Goal: Check status: Check status

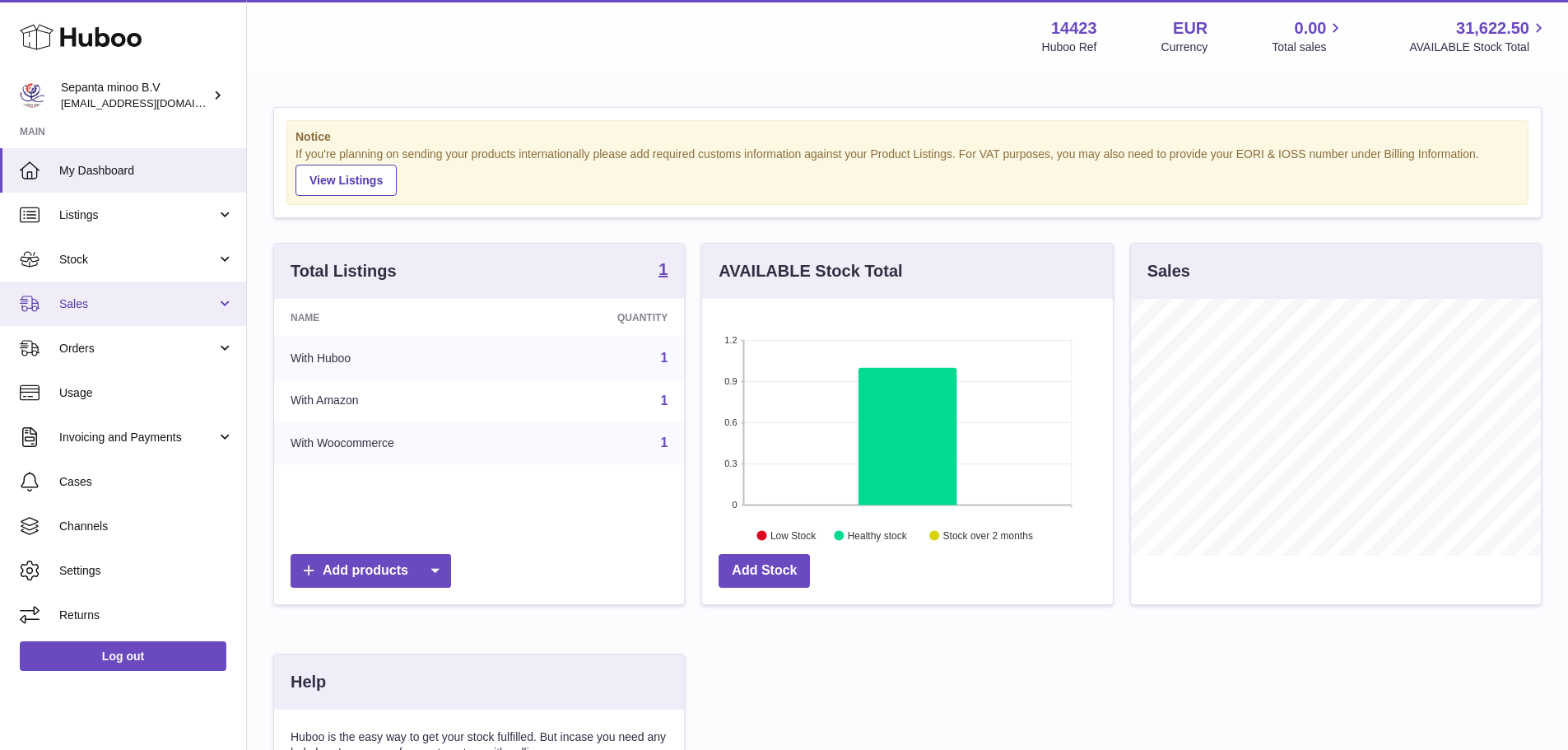
click at [165, 285] on link "Sales" at bounding box center [123, 304] width 246 height 44
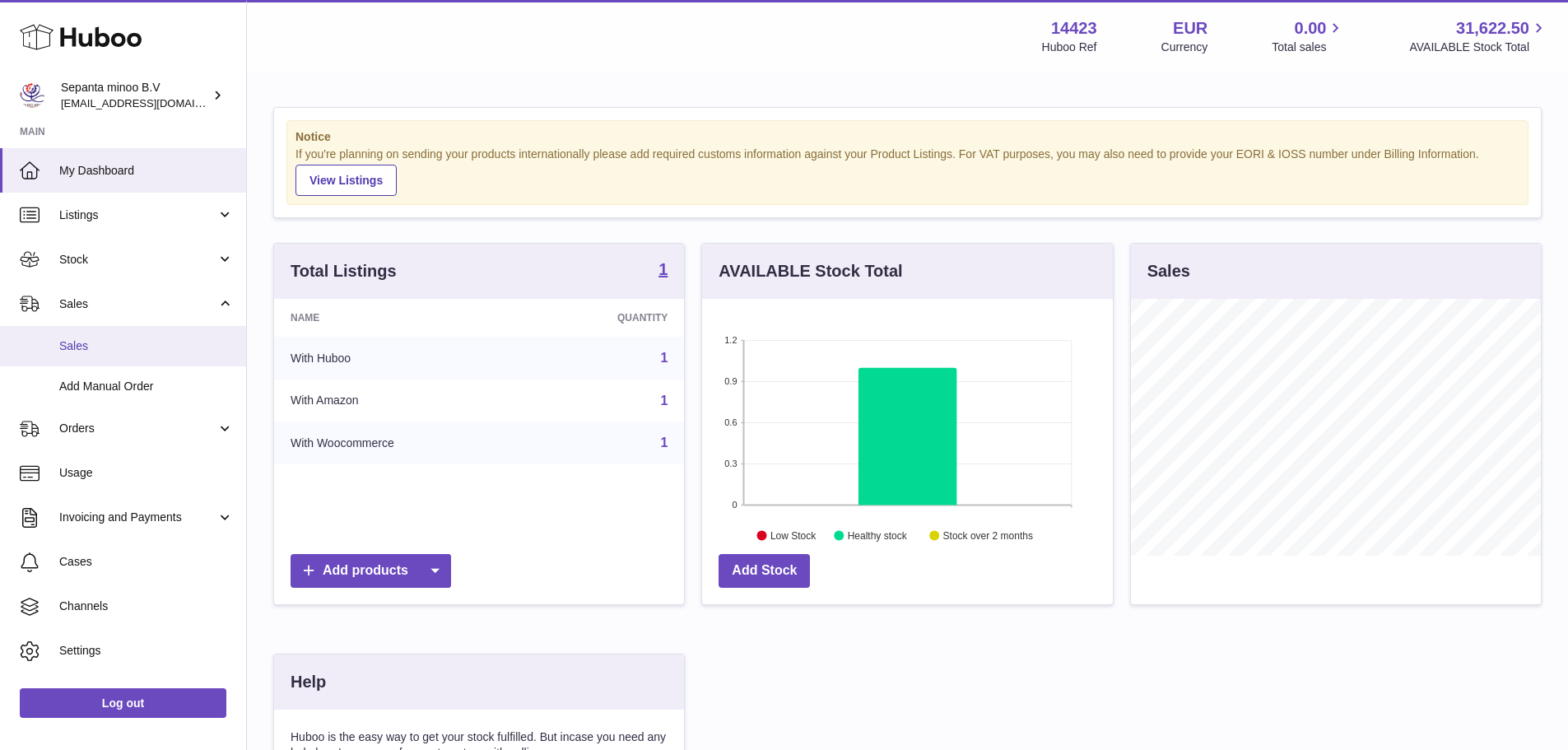
click at [145, 332] on link "Sales" at bounding box center [123, 346] width 246 height 41
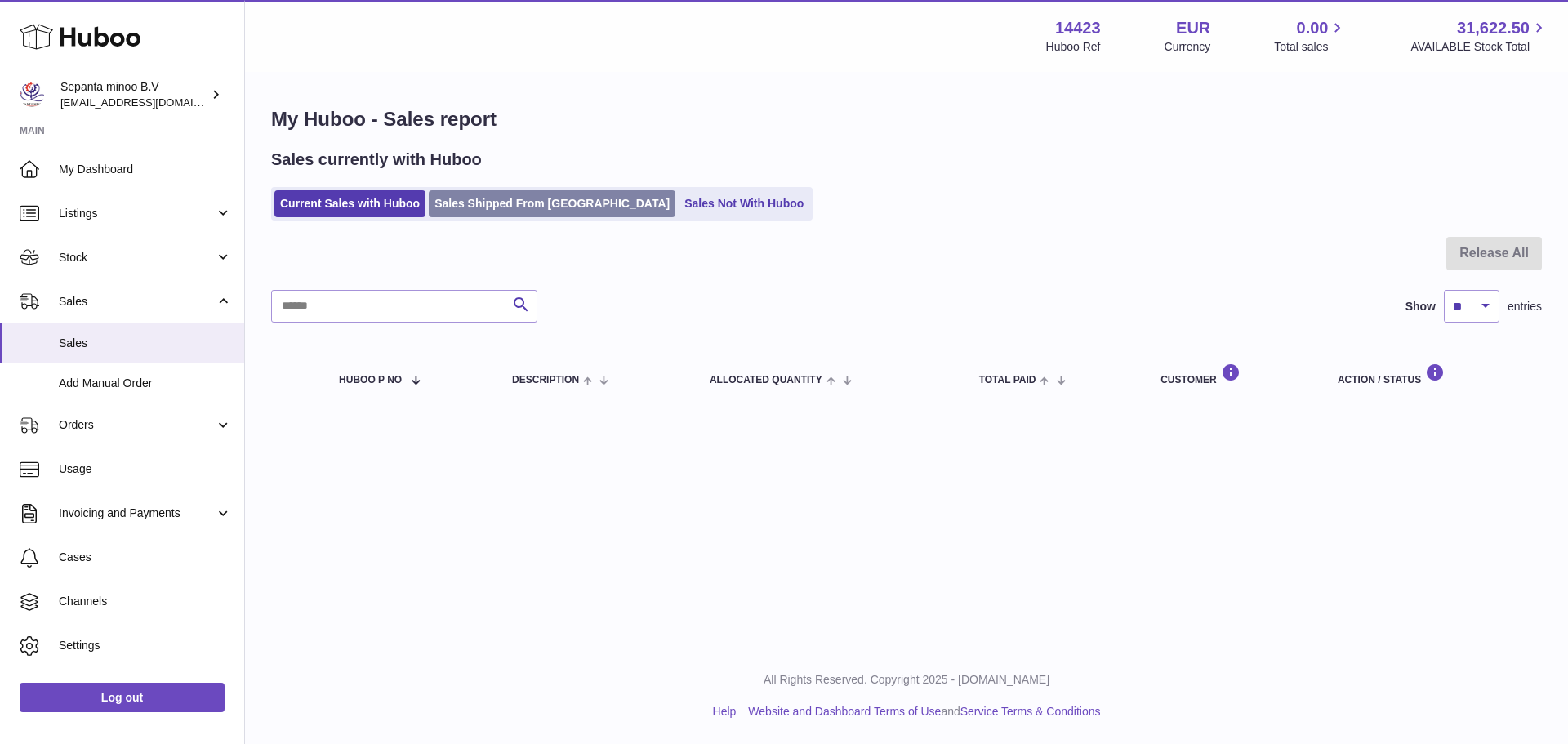
click at [521, 195] on link "Sales Shipped From Huboo" at bounding box center [551, 203] width 246 height 27
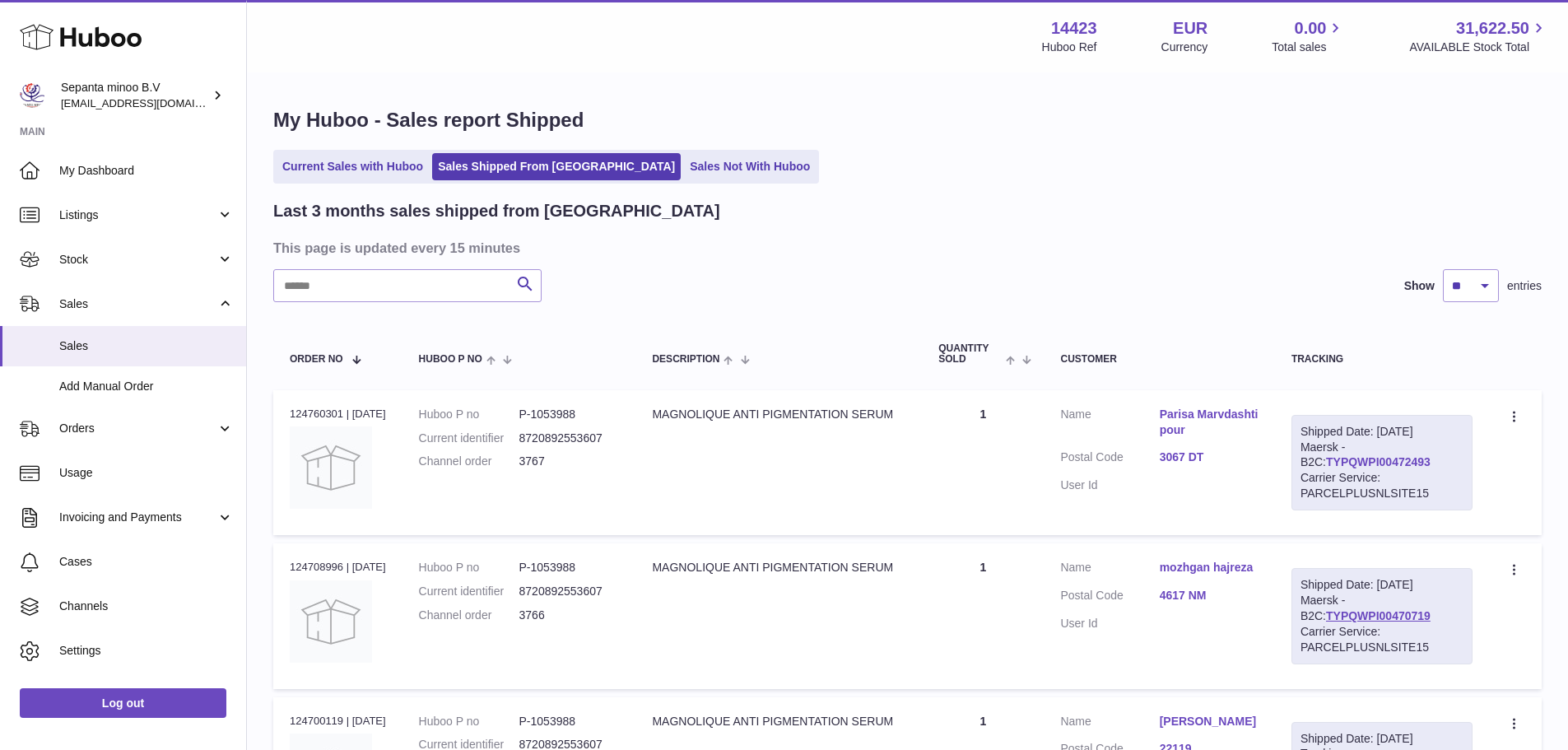
click at [1409, 469] on link "TYPQWPI00472493" at bounding box center [1378, 462] width 105 height 14
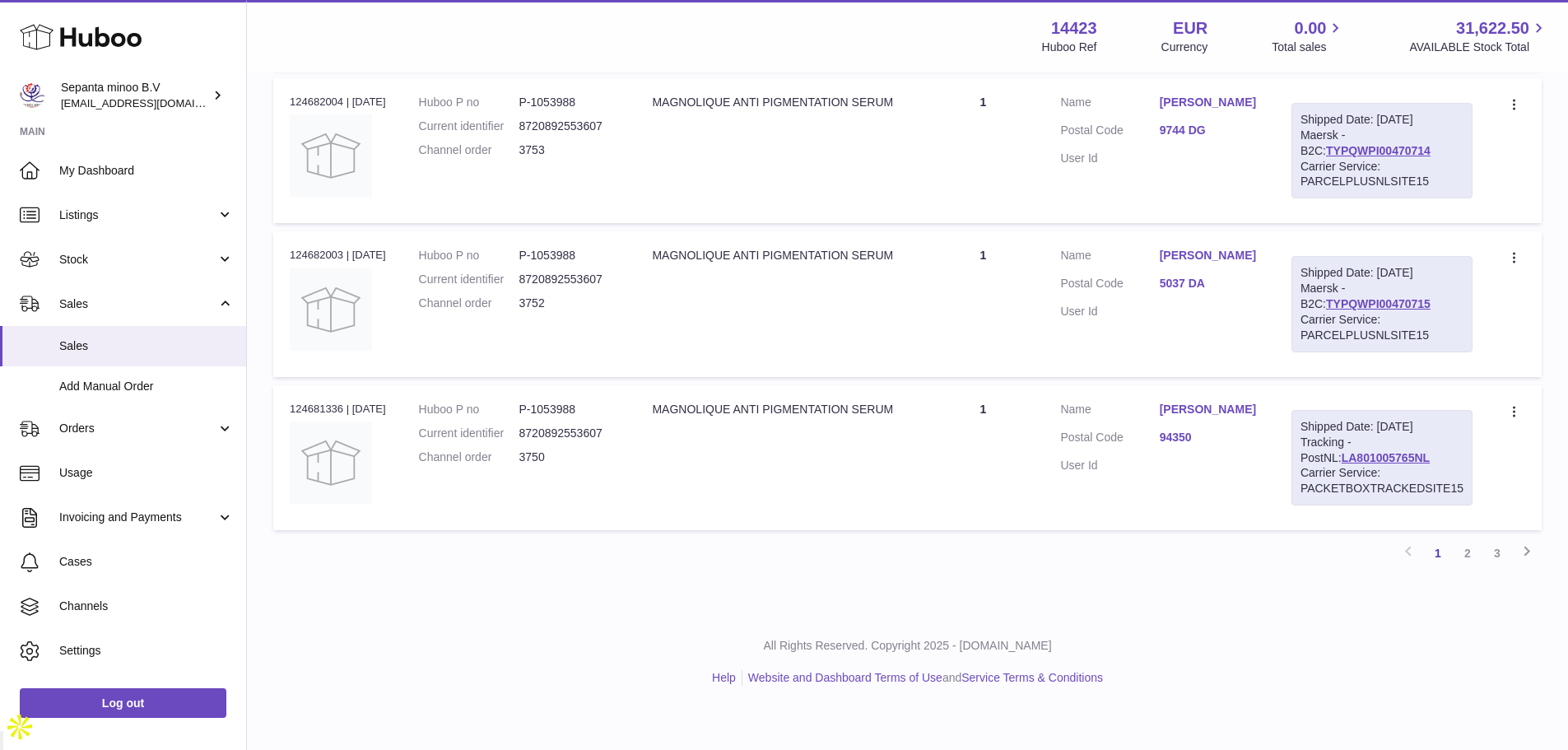
drag, startPoint x: 826, startPoint y: 238, endPoint x: 1174, endPoint y: 595, distance: 498.6
click at [1513, 568] on link "Next" at bounding box center [1526, 553] width 30 height 30
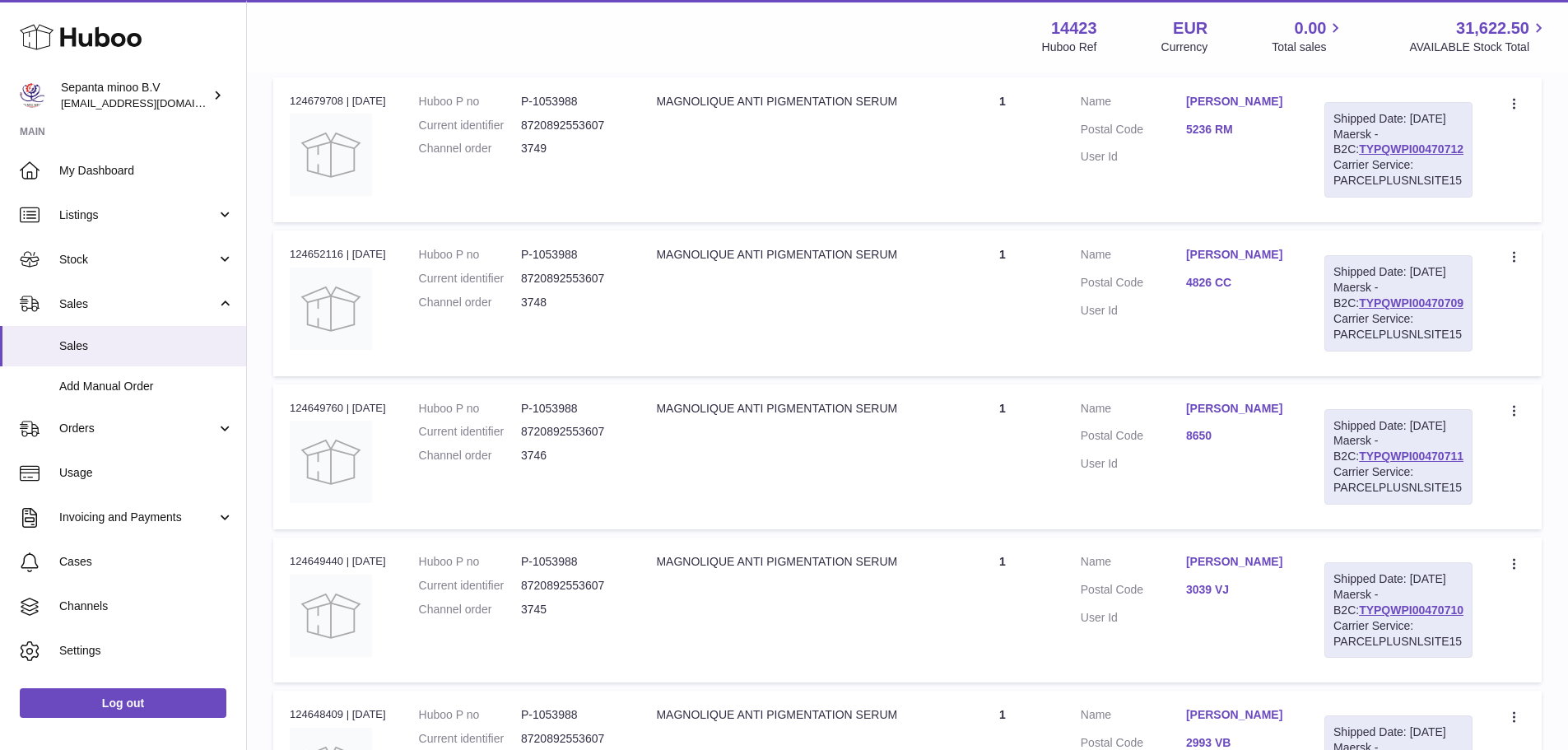
scroll to position [74, 0]
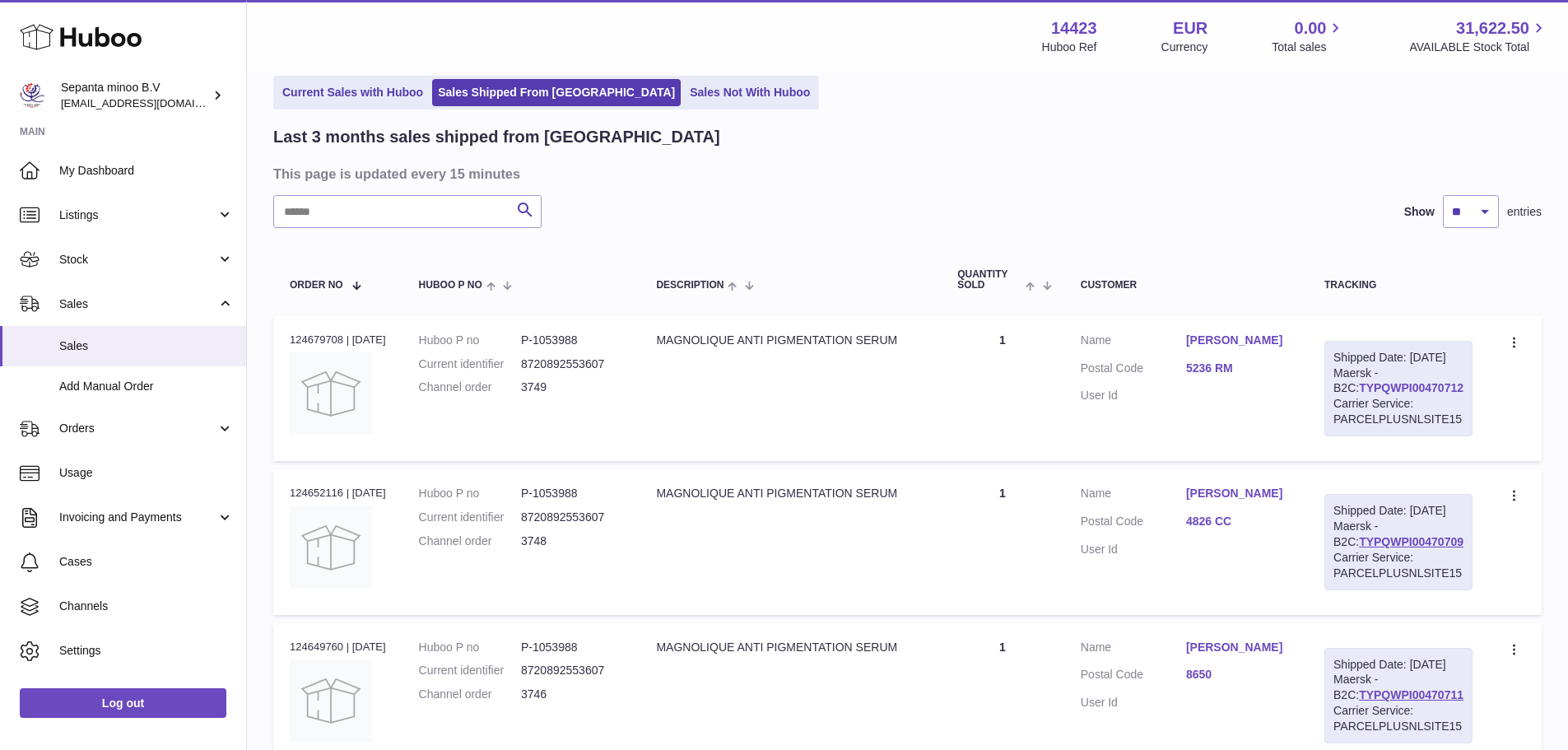
click at [1401, 395] on link "TYPQWPI00470712" at bounding box center [1412, 388] width 105 height 14
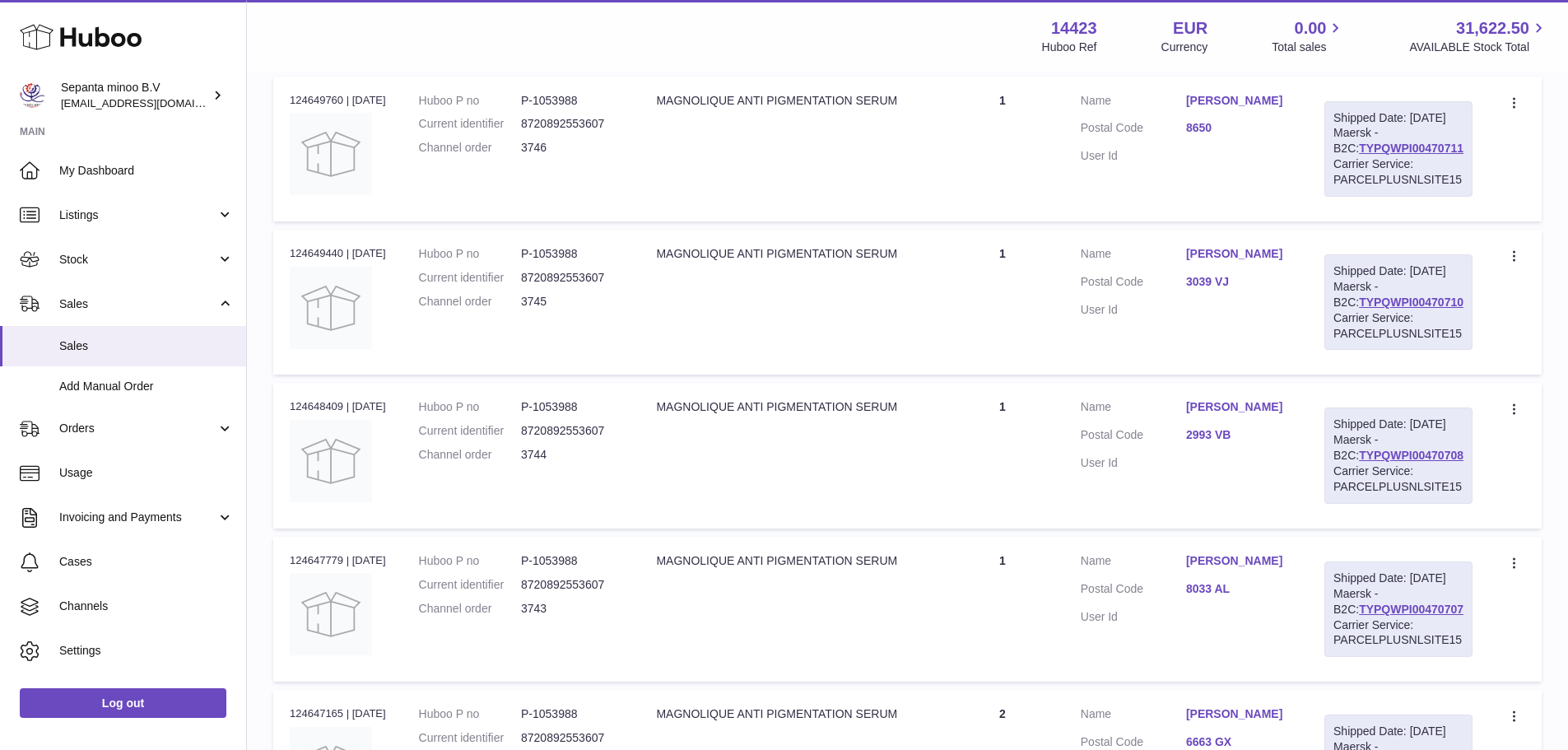
scroll to position [1503, 0]
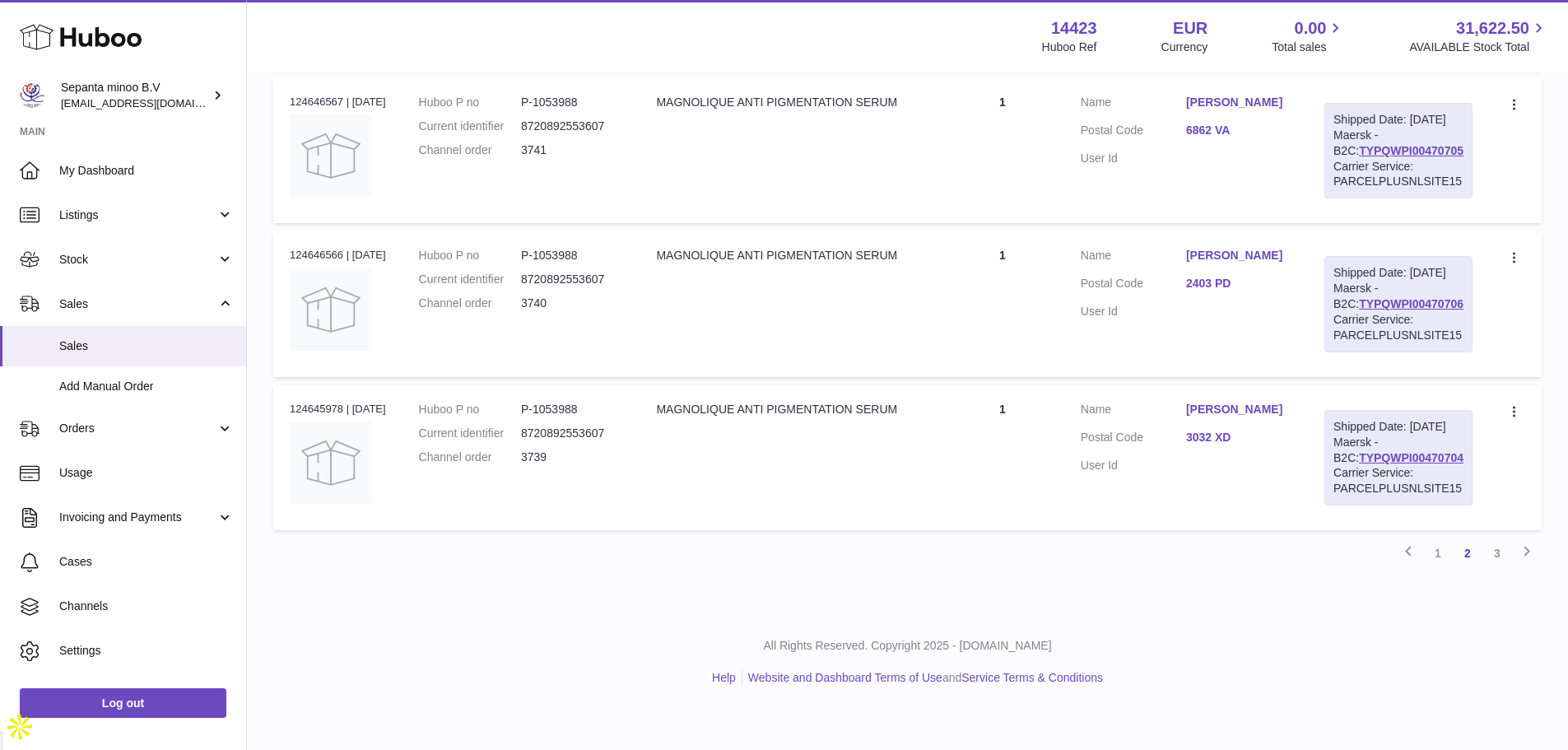
drag, startPoint x: 871, startPoint y: 439, endPoint x: 907, endPoint y: 637, distance: 201.2
click at [1491, 568] on link "3" at bounding box center [1497, 553] width 30 height 30
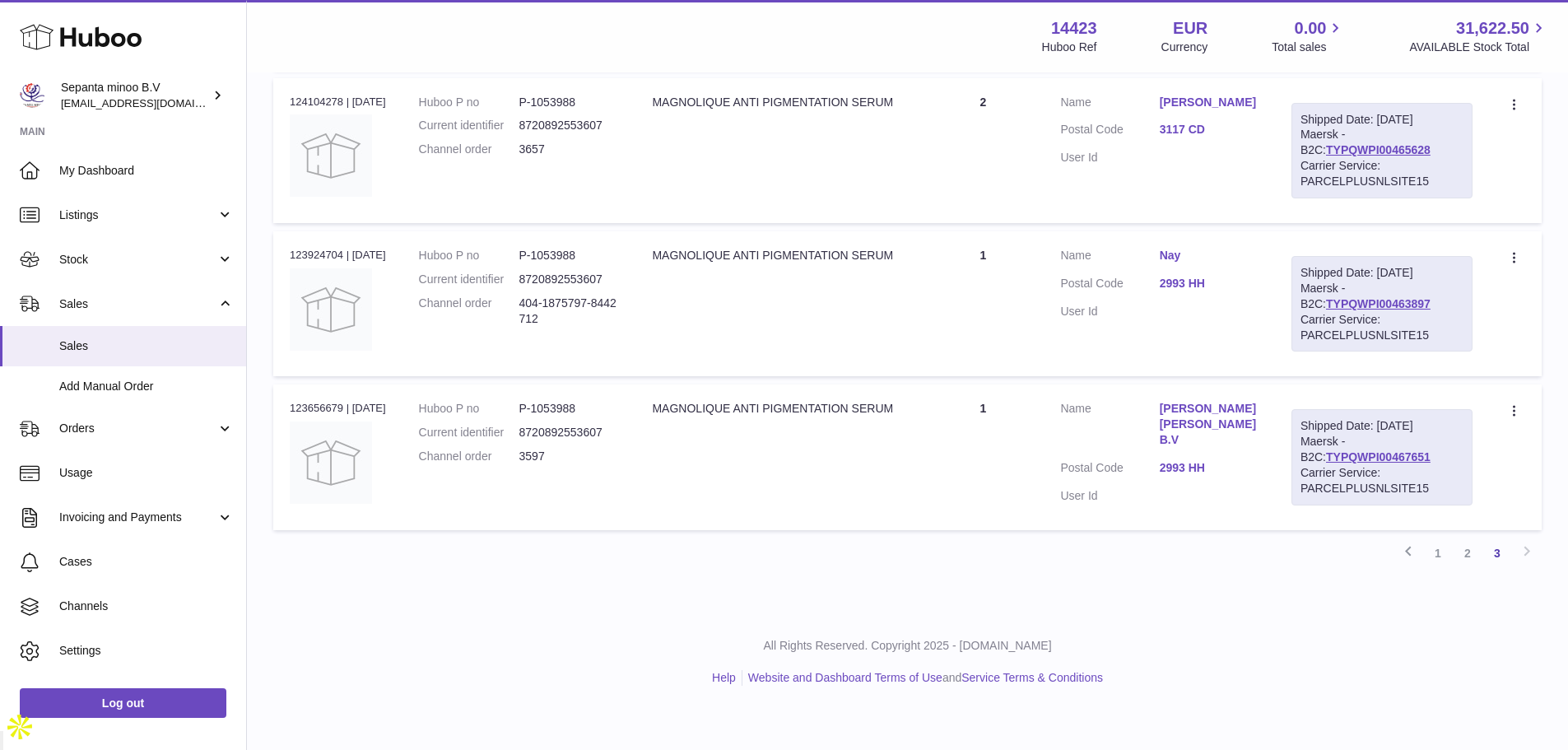
scroll to position [657, 0]
click at [1363, 464] on link "TYPQWPI00467651" at bounding box center [1378, 456] width 105 height 14
click at [1386, 311] on link "TYPQWPI00463897" at bounding box center [1378, 304] width 105 height 14
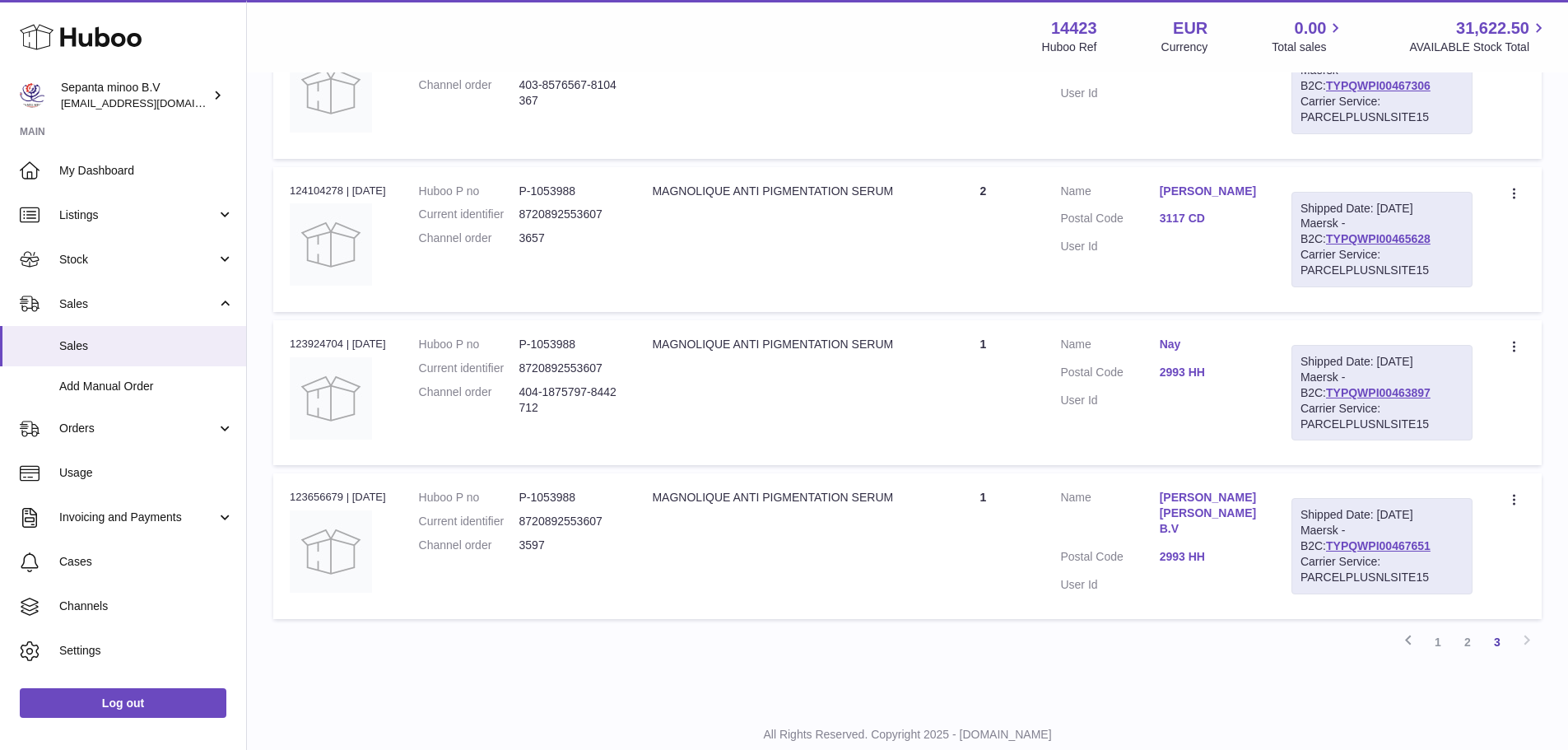
scroll to position [410, 0]
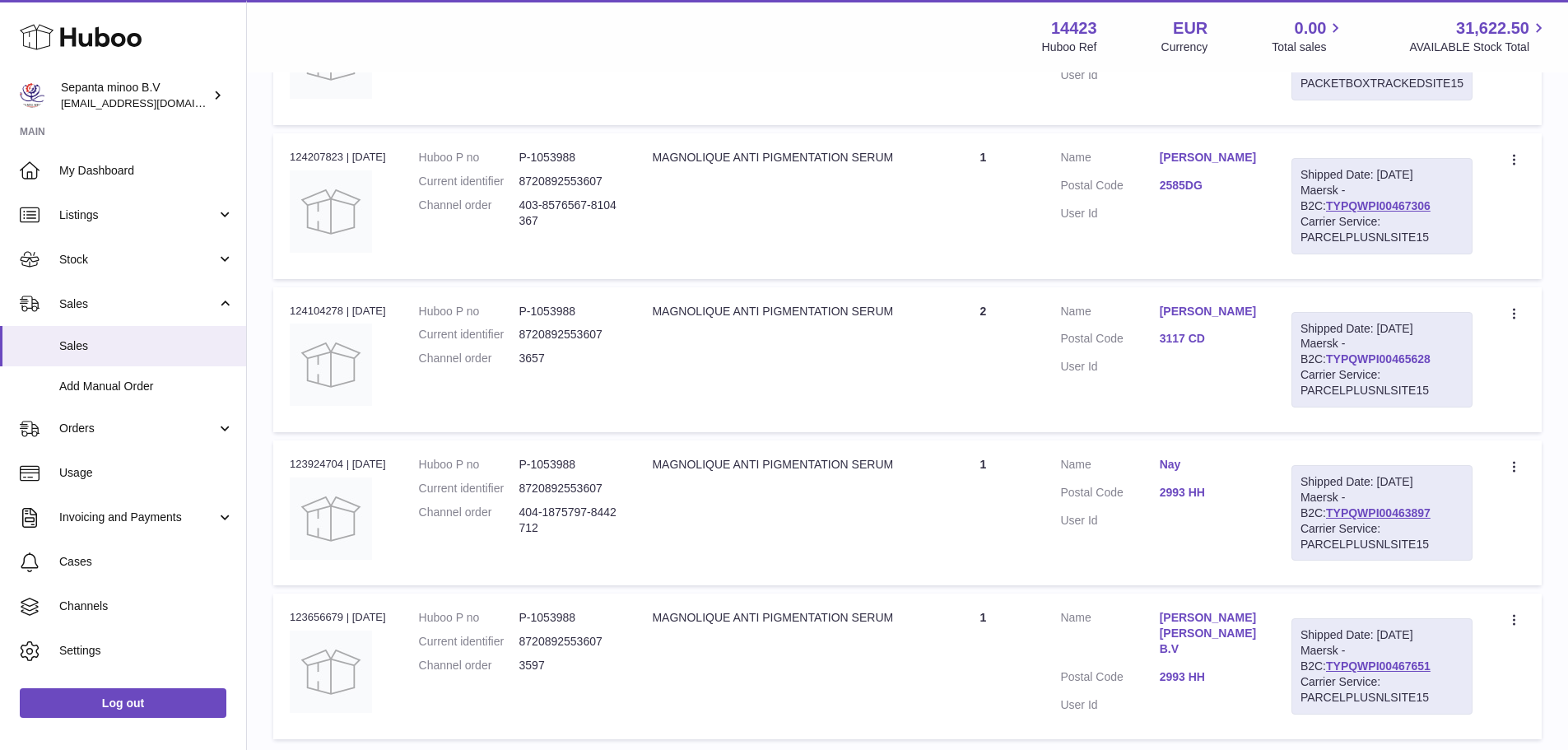
click at [1331, 366] on link "TYPQWPI00465628" at bounding box center [1378, 359] width 105 height 14
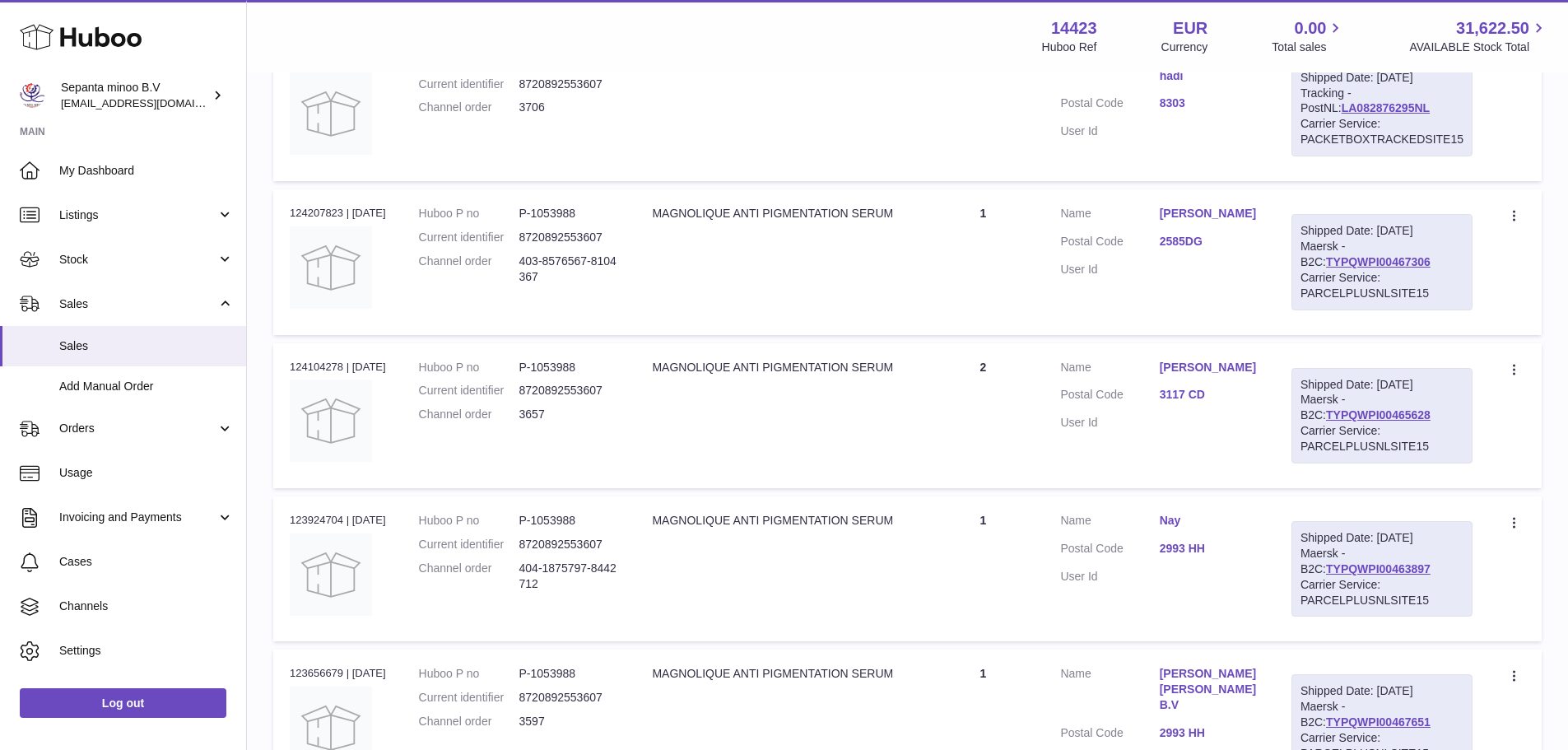
scroll to position [328, 0]
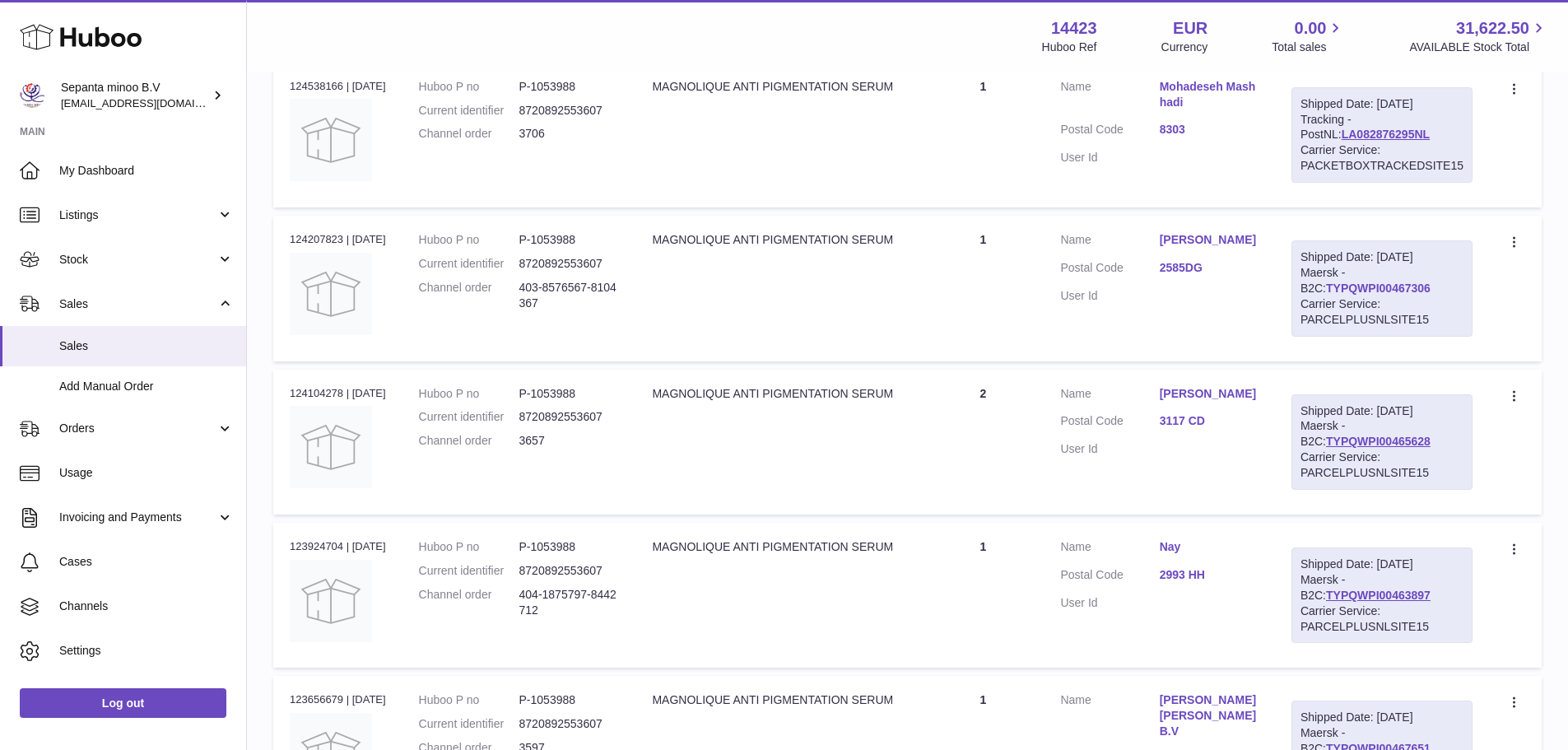
click at [1339, 295] on link "TYPQWPI00467306" at bounding box center [1378, 288] width 105 height 14
drag, startPoint x: 107, startPoint y: 432, endPoint x: 112, endPoint y: 455, distance: 23.5
click at [107, 432] on span "Orders" at bounding box center [138, 428] width 157 height 15
drag, startPoint x: 112, startPoint y: 468, endPoint x: 129, endPoint y: 468, distance: 17.0
click at [111, 468] on span "Orders" at bounding box center [146, 471] width 174 height 15
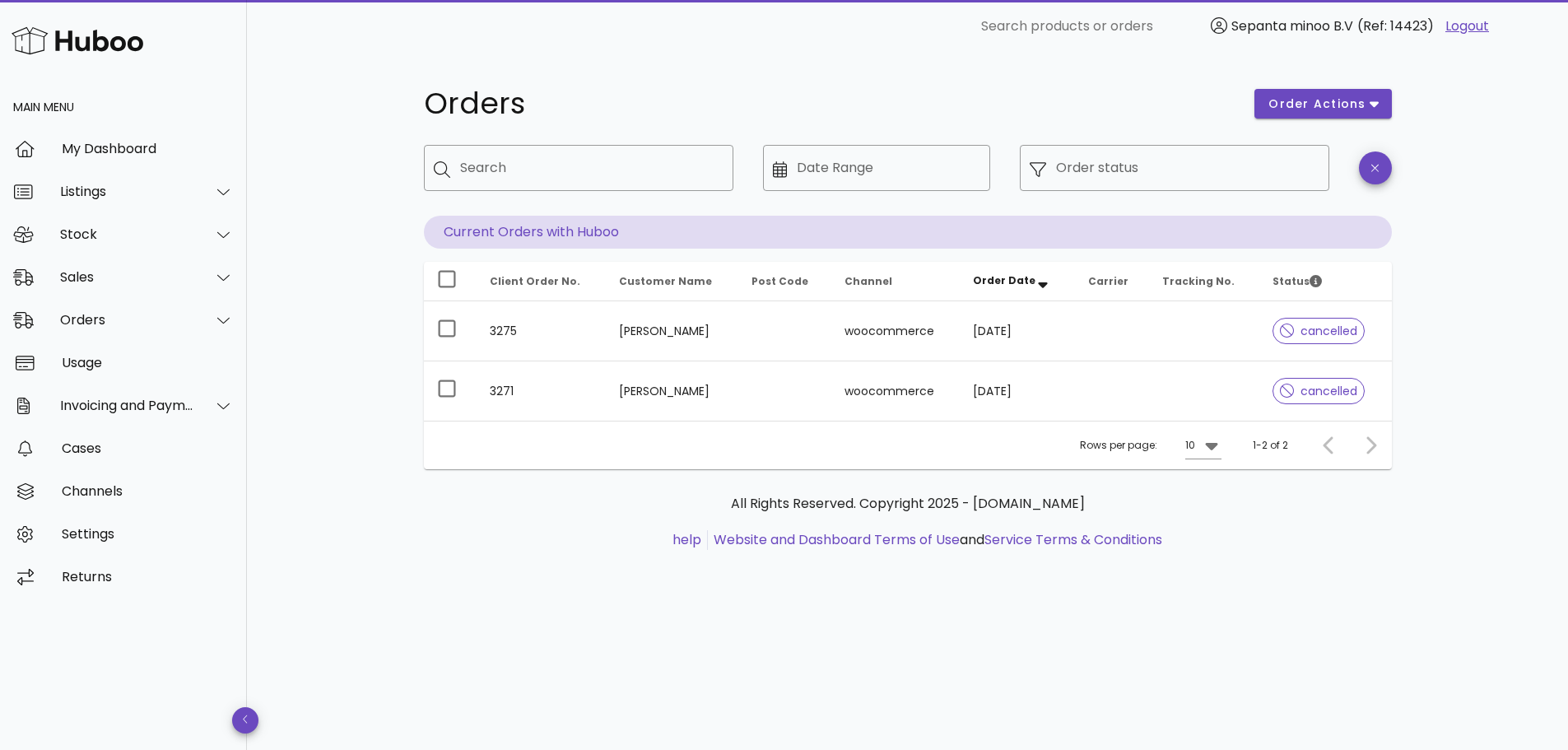
click at [1376, 448] on div at bounding box center [1367, 445] width 35 height 30
click at [906, 171] on input "Date Range" at bounding box center [888, 167] width 183 height 26
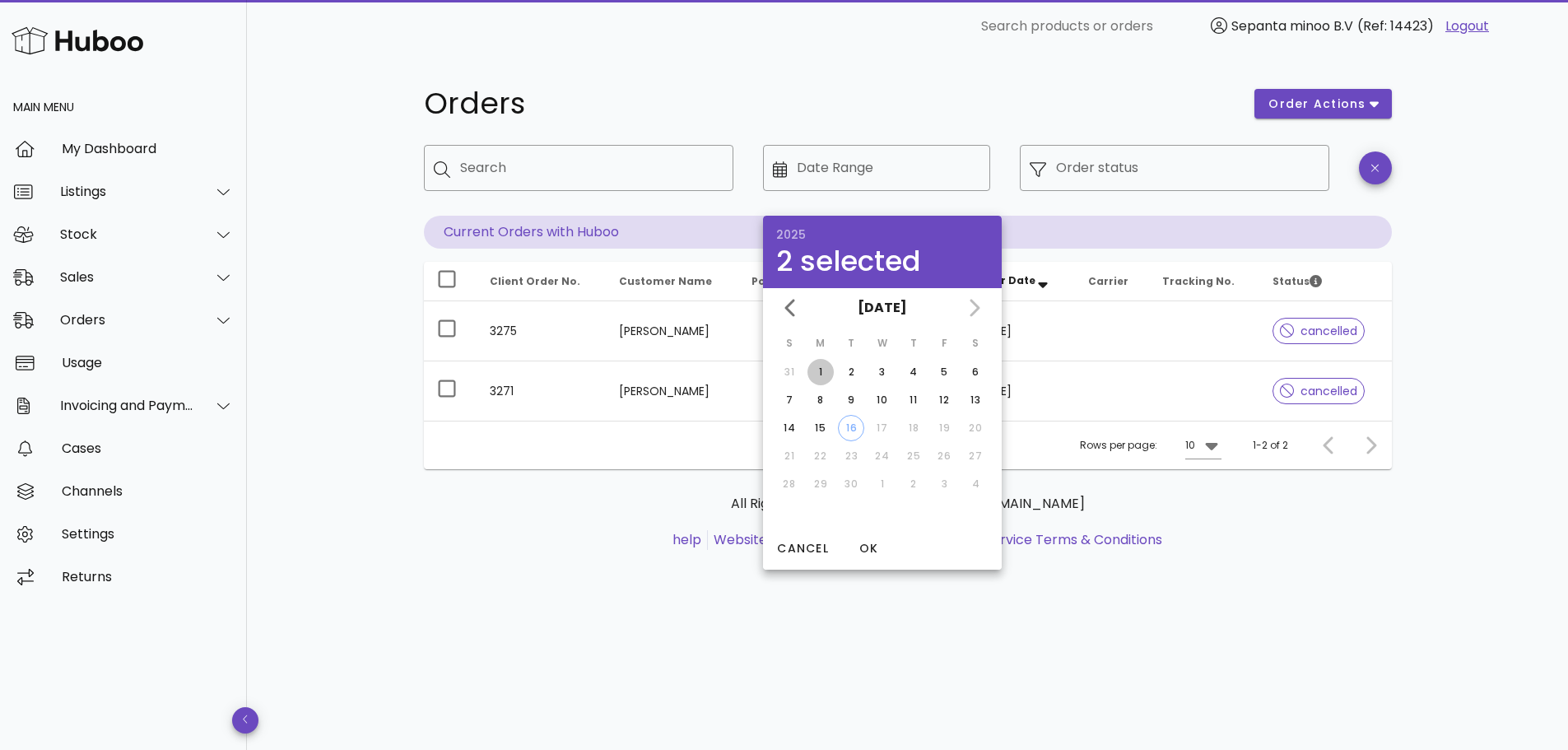
click at [812, 364] on button "1" at bounding box center [820, 371] width 26 height 26
click at [842, 427] on div "16" at bounding box center [851, 428] width 24 height 14
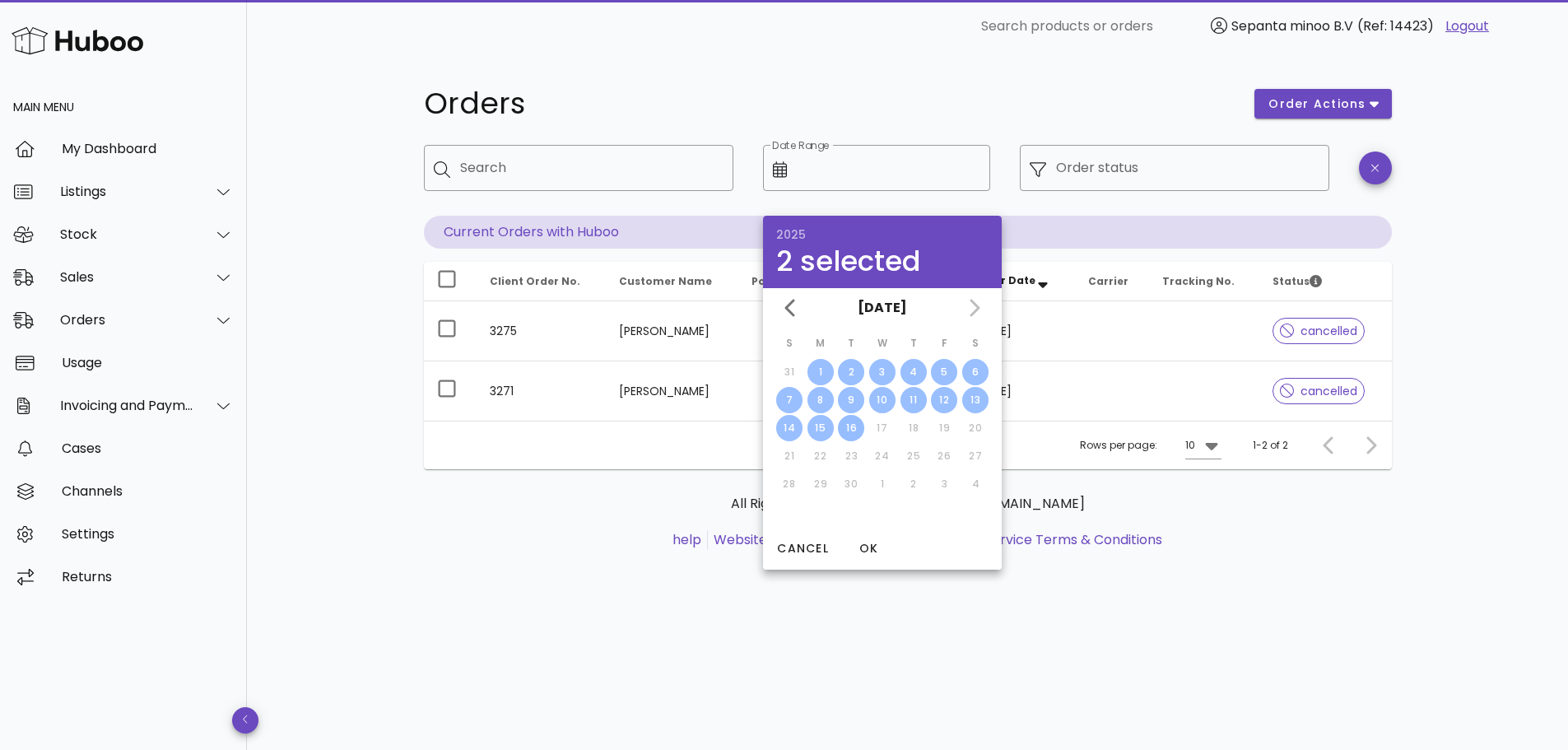
type input "**********"
click at [868, 549] on span "OK" at bounding box center [869, 548] width 40 height 17
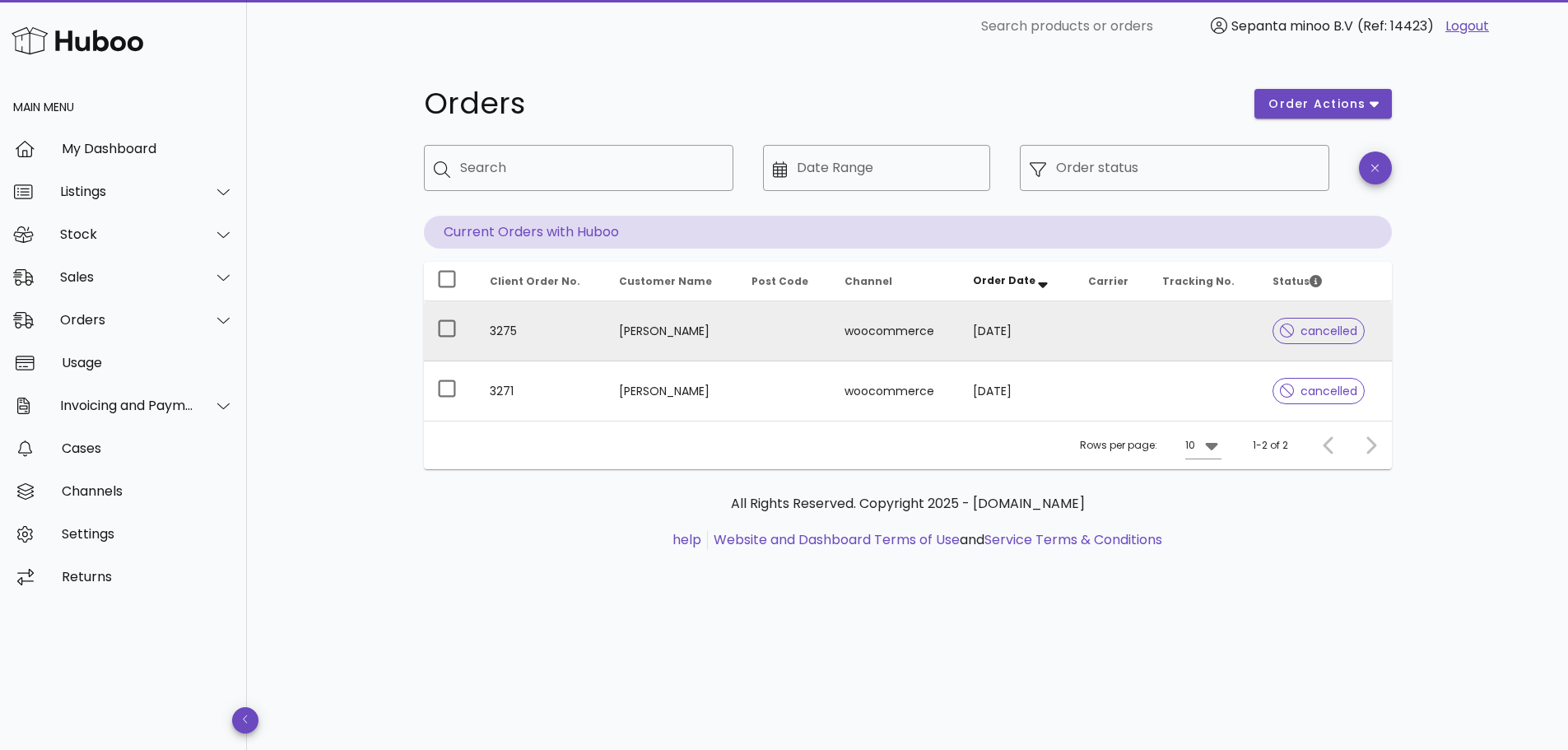
type input "**********"
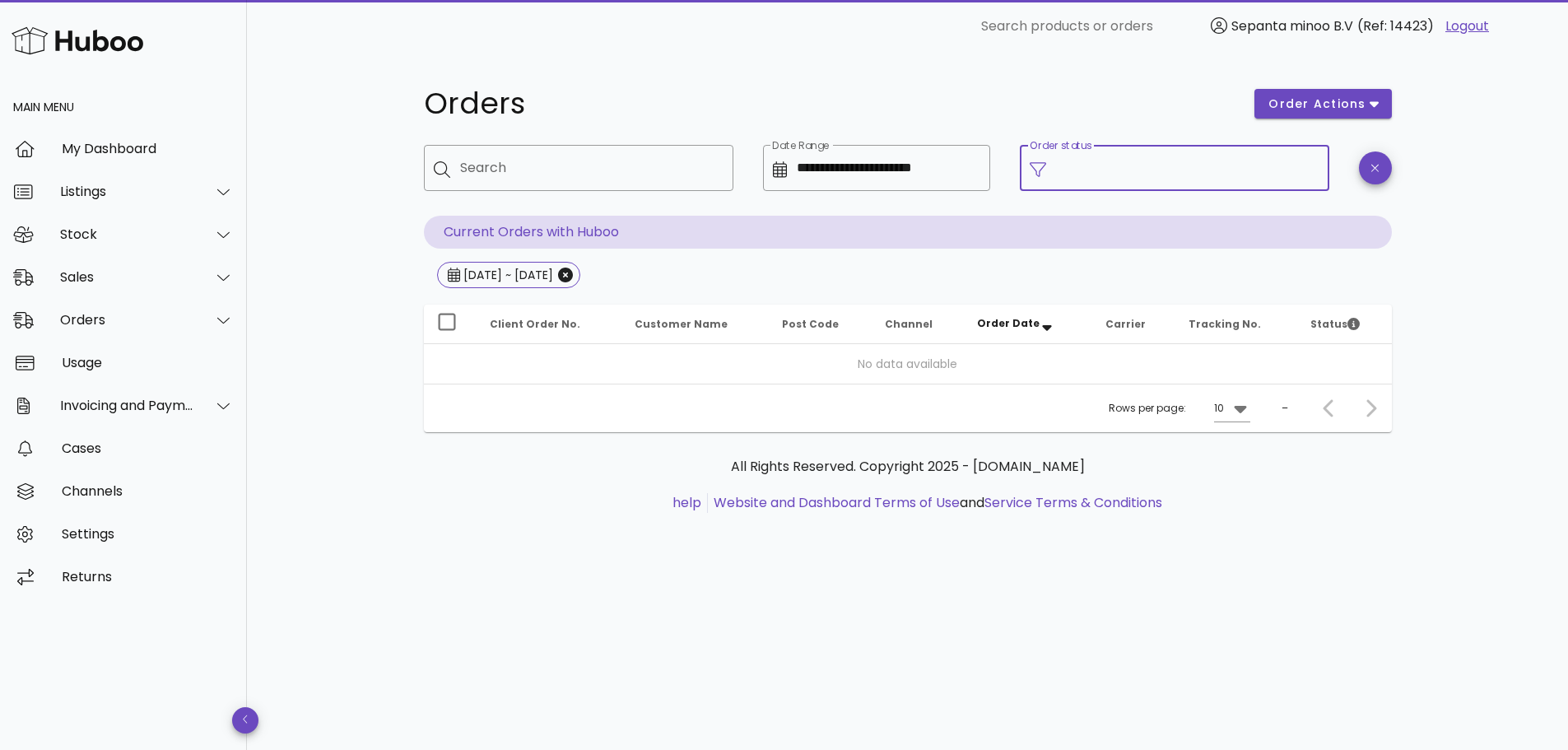
click at [1206, 163] on input "Order status" at bounding box center [1188, 167] width 264 height 26
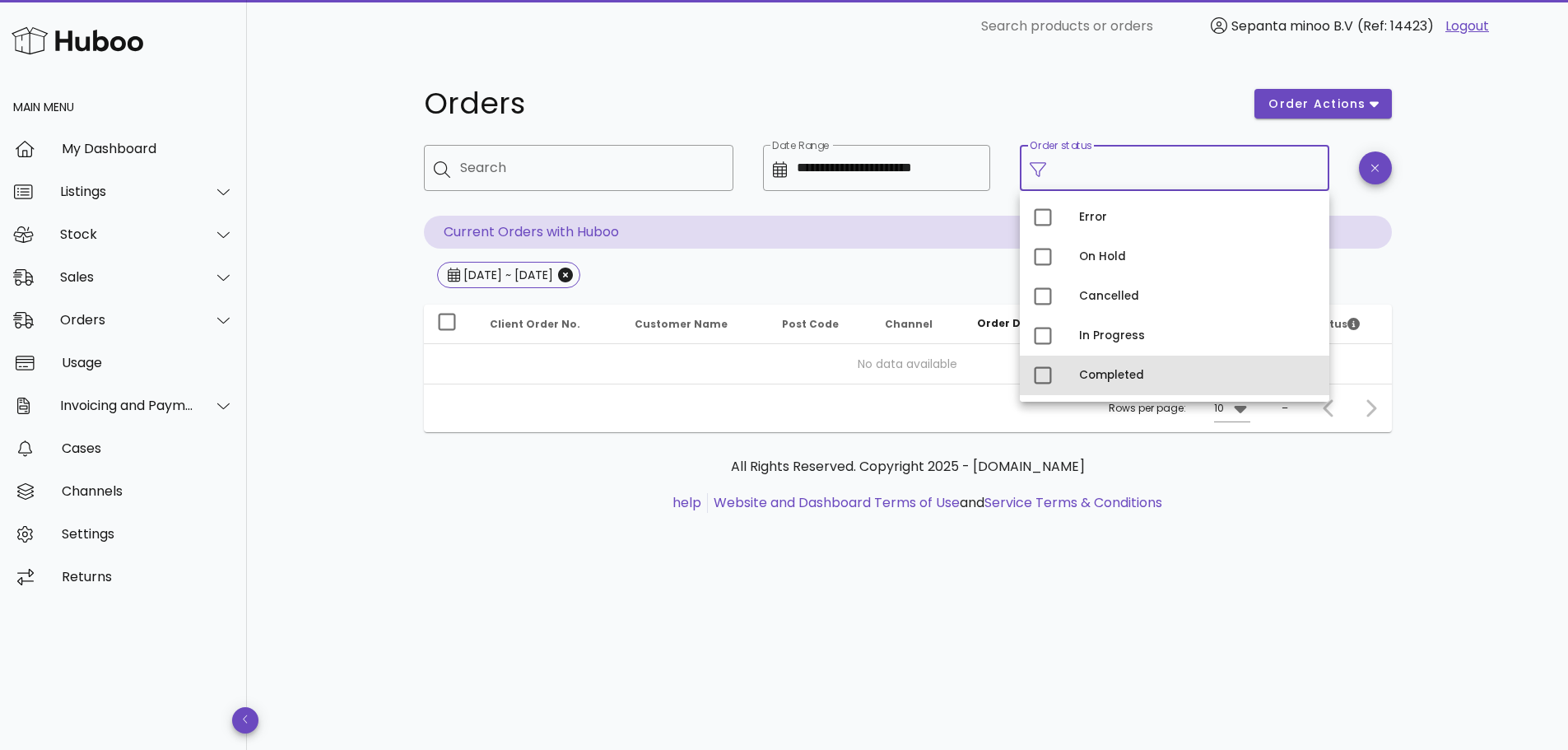
click at [1105, 367] on div "Completed" at bounding box center [1198, 375] width 237 height 26
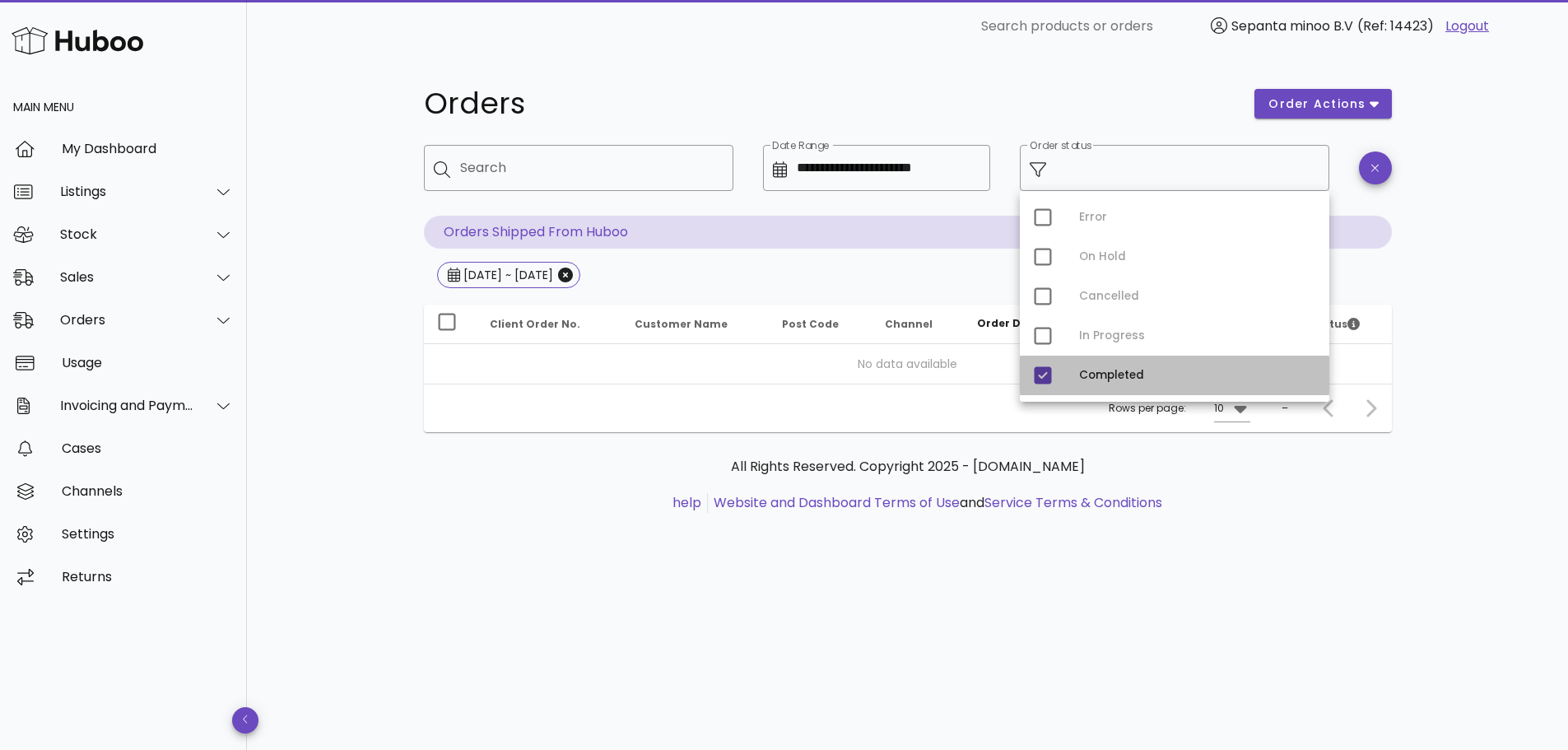
type input "**********"
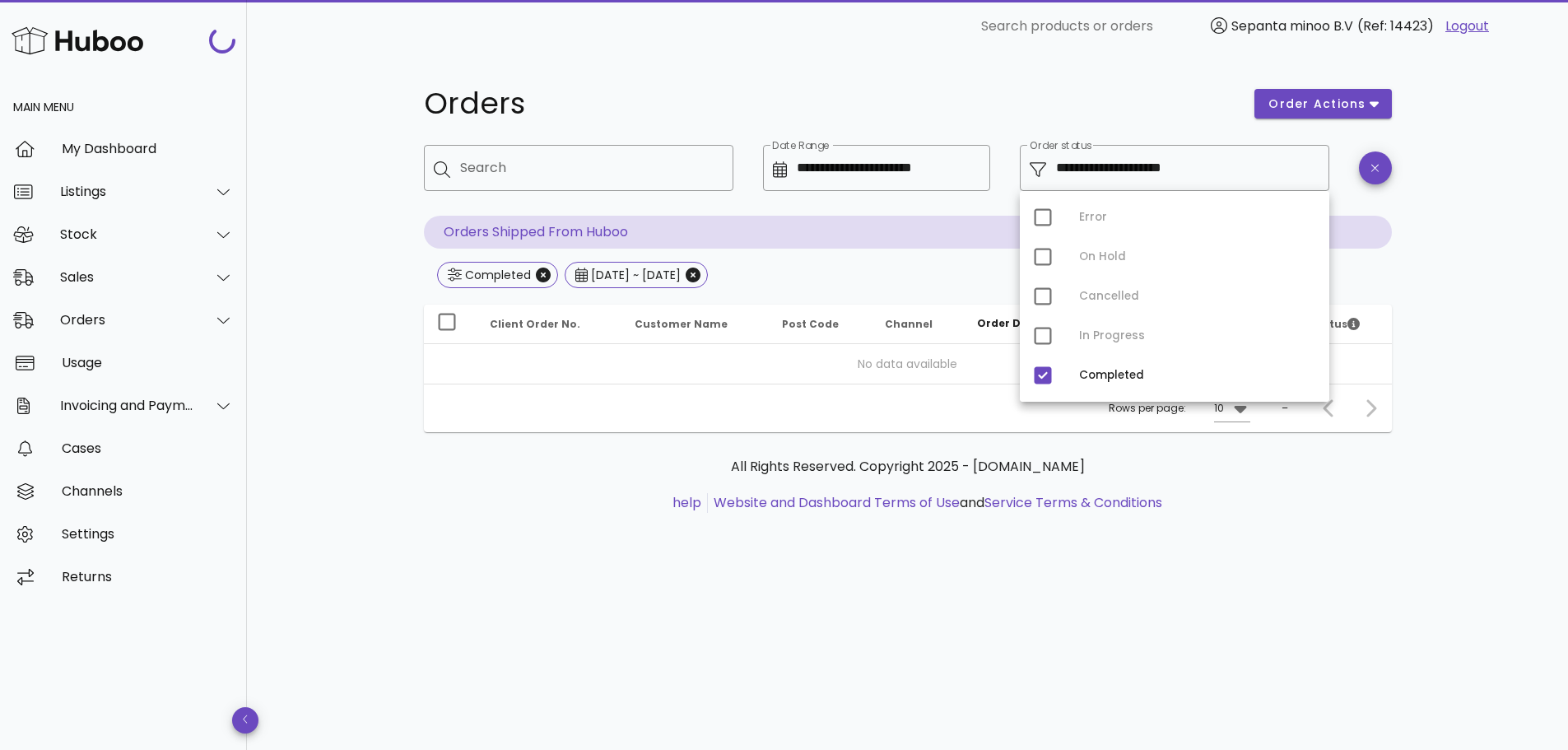
click at [293, 199] on div "**********" at bounding box center [907, 401] width 1321 height 698
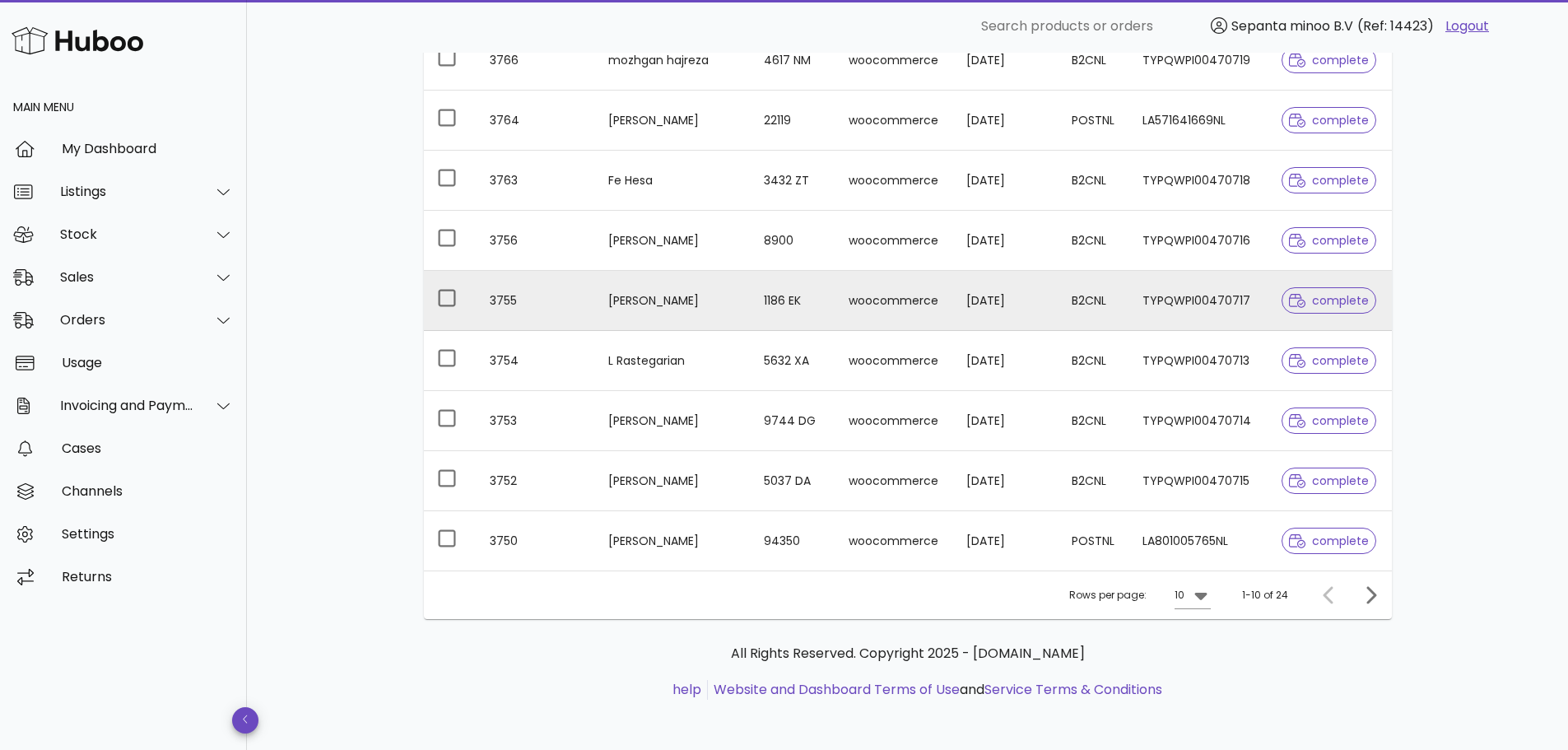
scroll to position [376, 0]
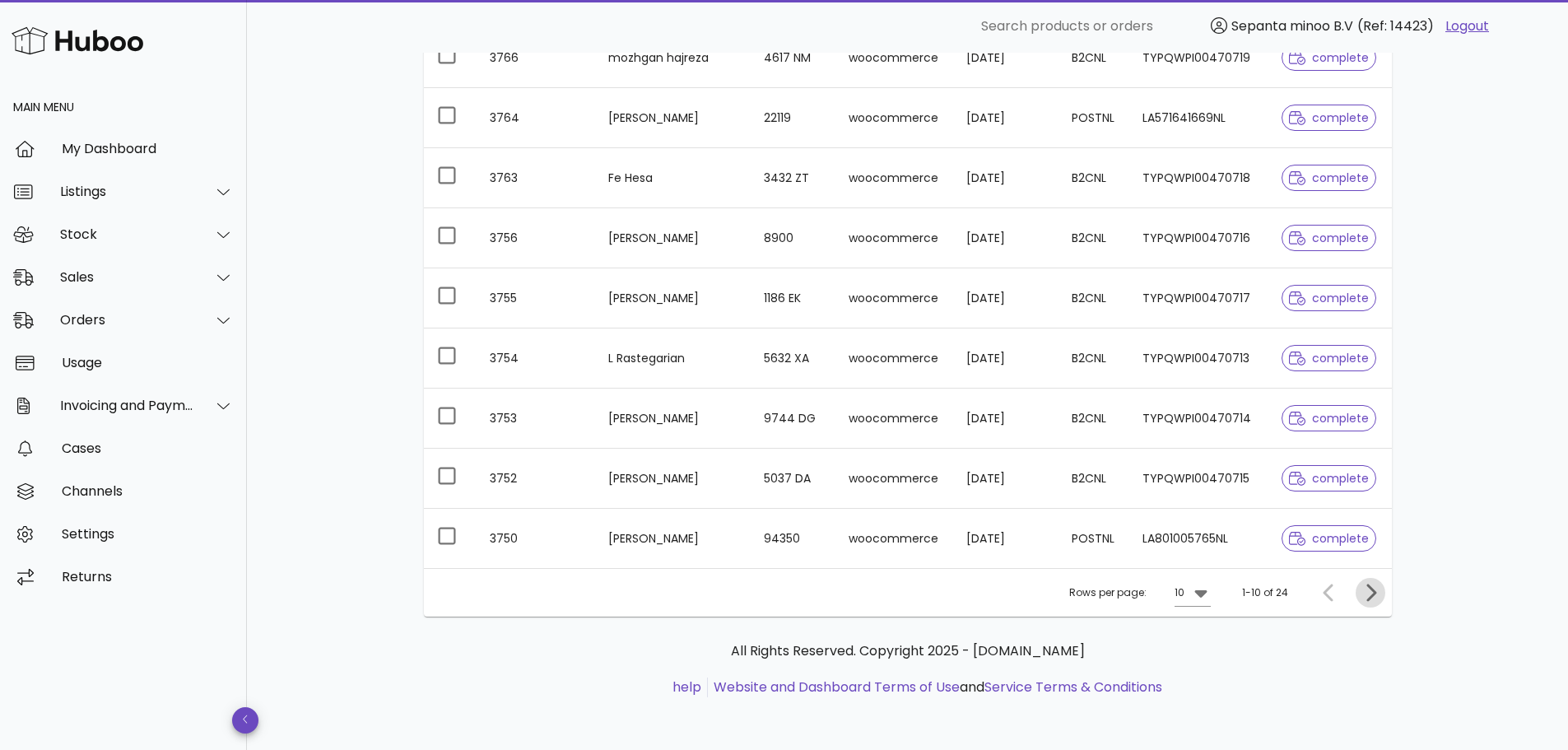
click at [1379, 591] on icon "Next page" at bounding box center [1370, 593] width 20 height 20
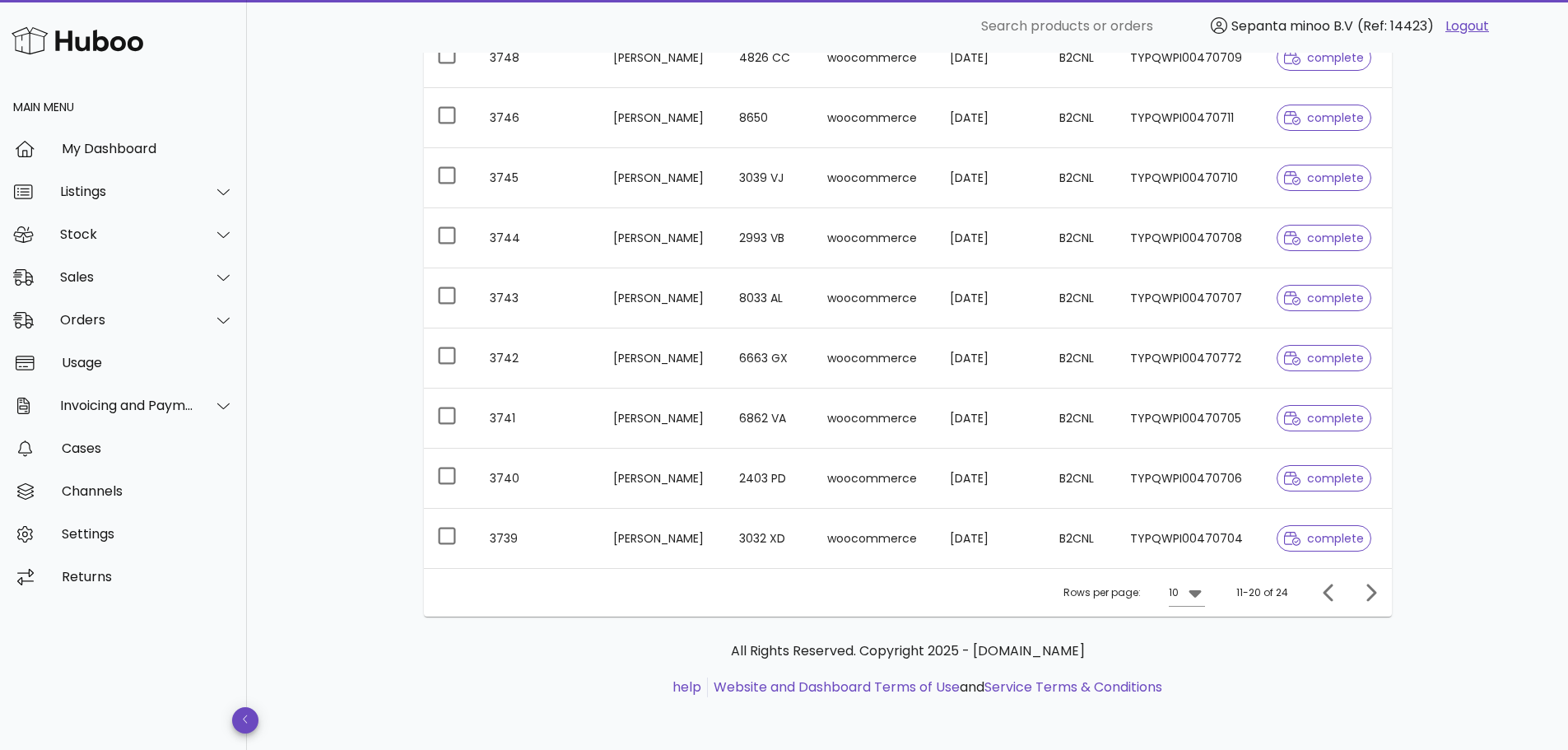
click at [559, 536] on td "3739" at bounding box center [538, 539] width 124 height 60
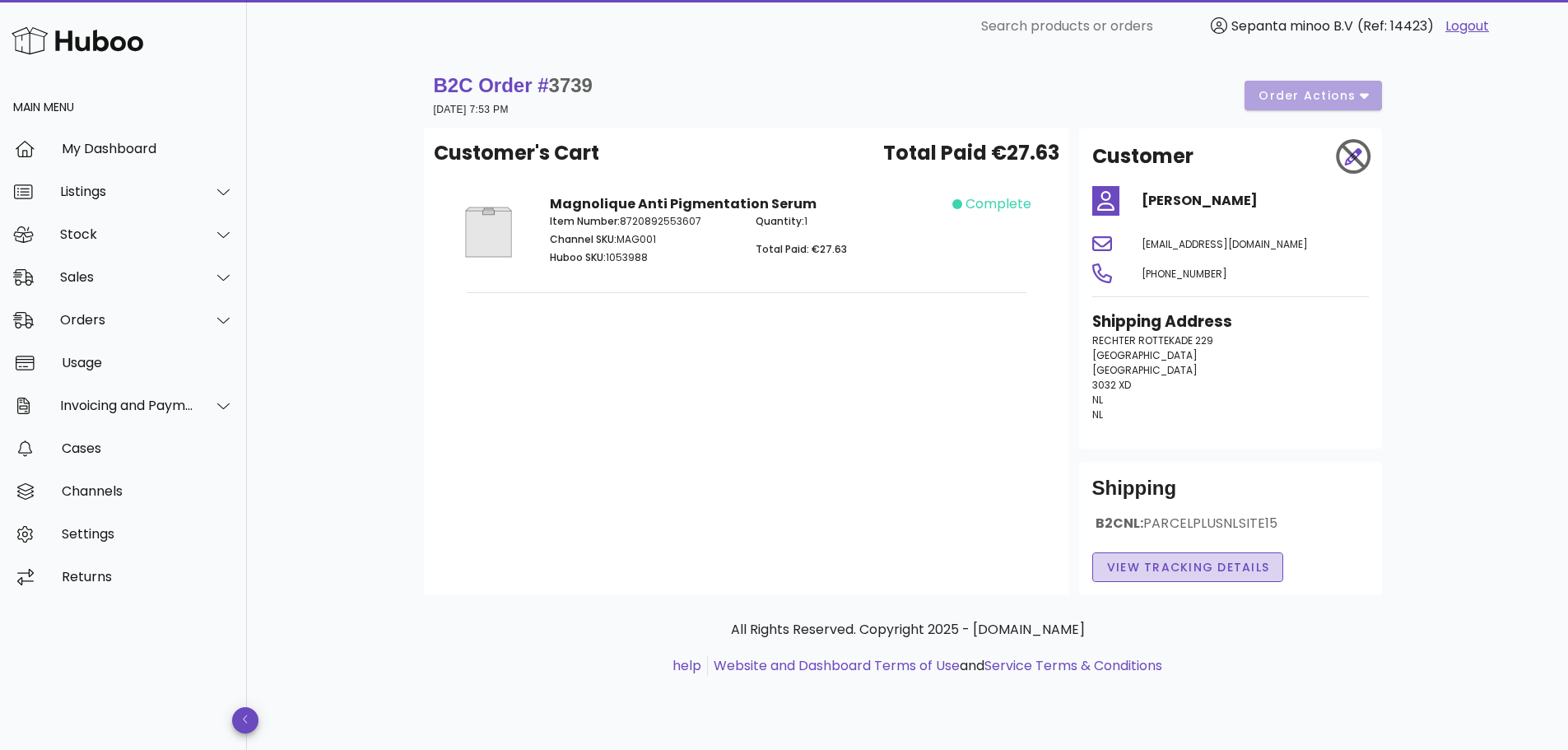
click at [1214, 574] on span "View Tracking details" at bounding box center [1188, 567] width 163 height 17
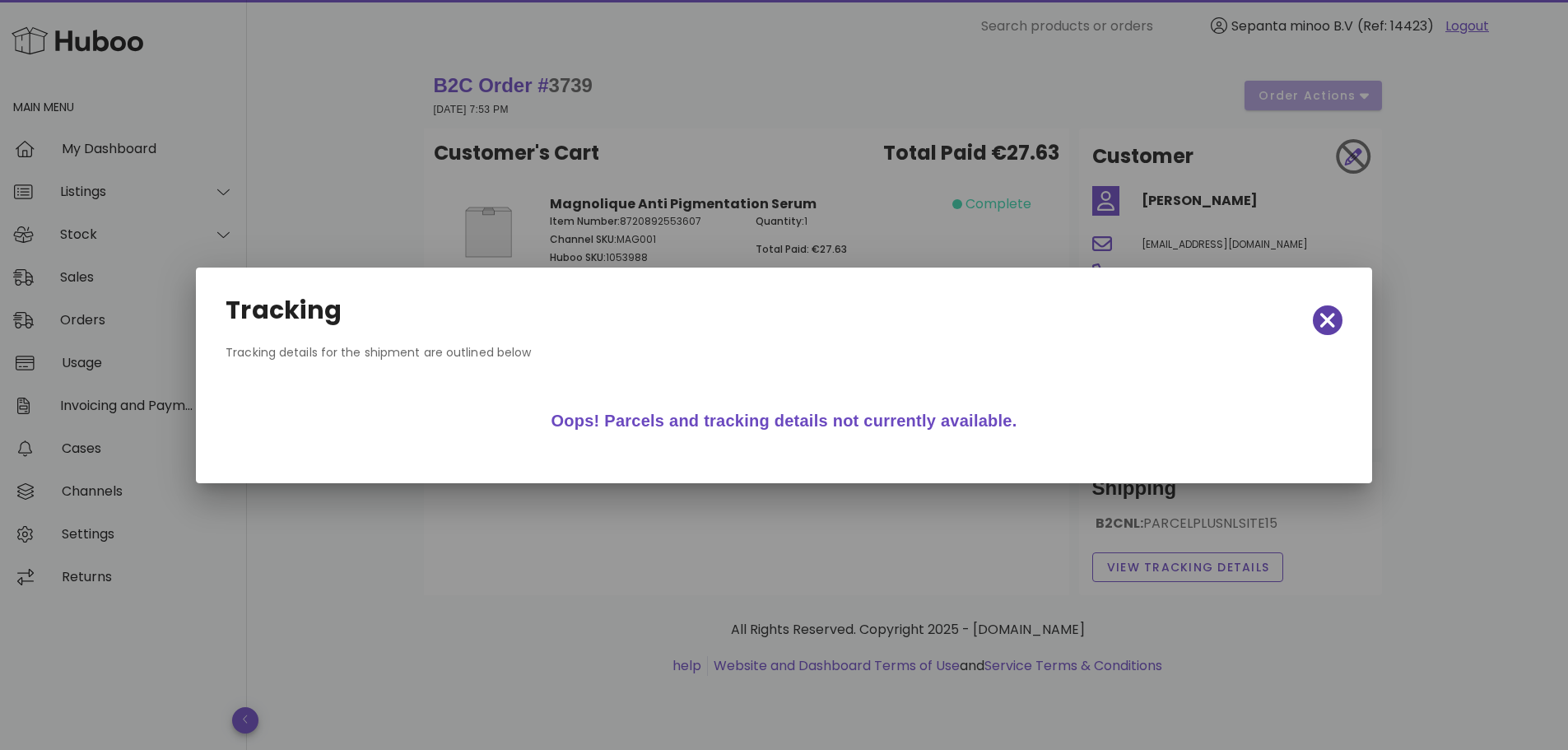
click at [1335, 316] on span "button" at bounding box center [1328, 321] width 30 height 23
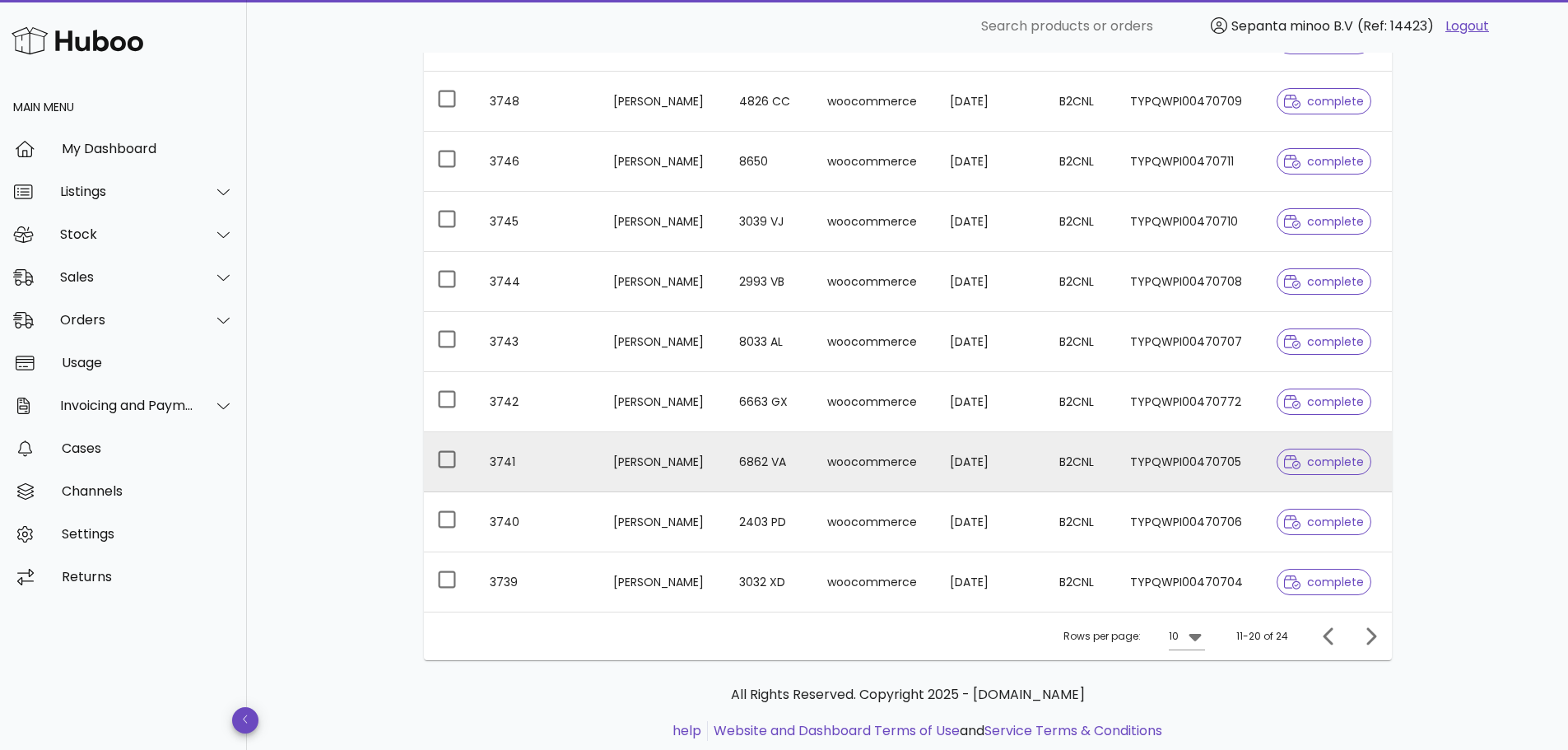
scroll to position [294, 0]
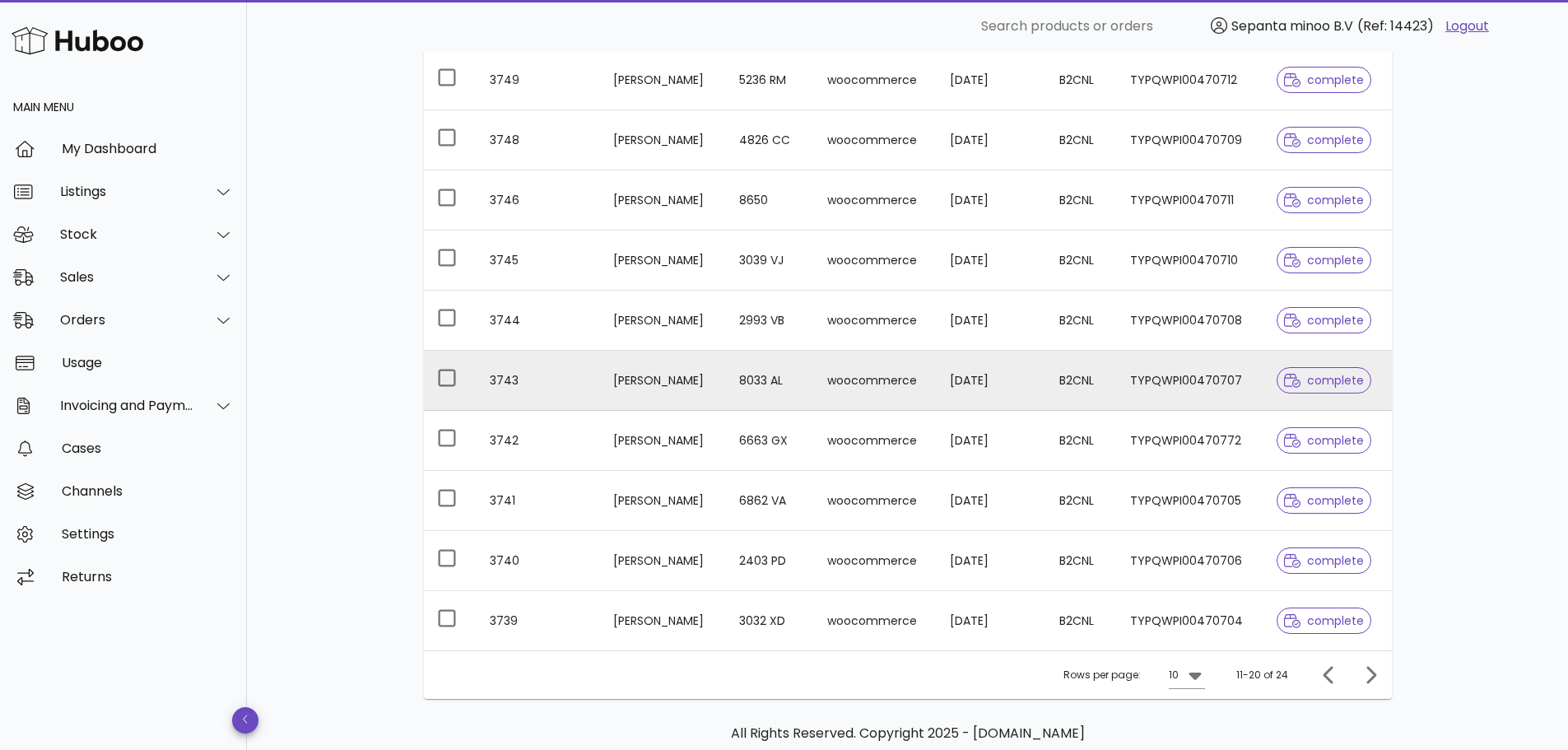
click at [681, 383] on td "[PERSON_NAME]" at bounding box center [662, 380] width 126 height 61
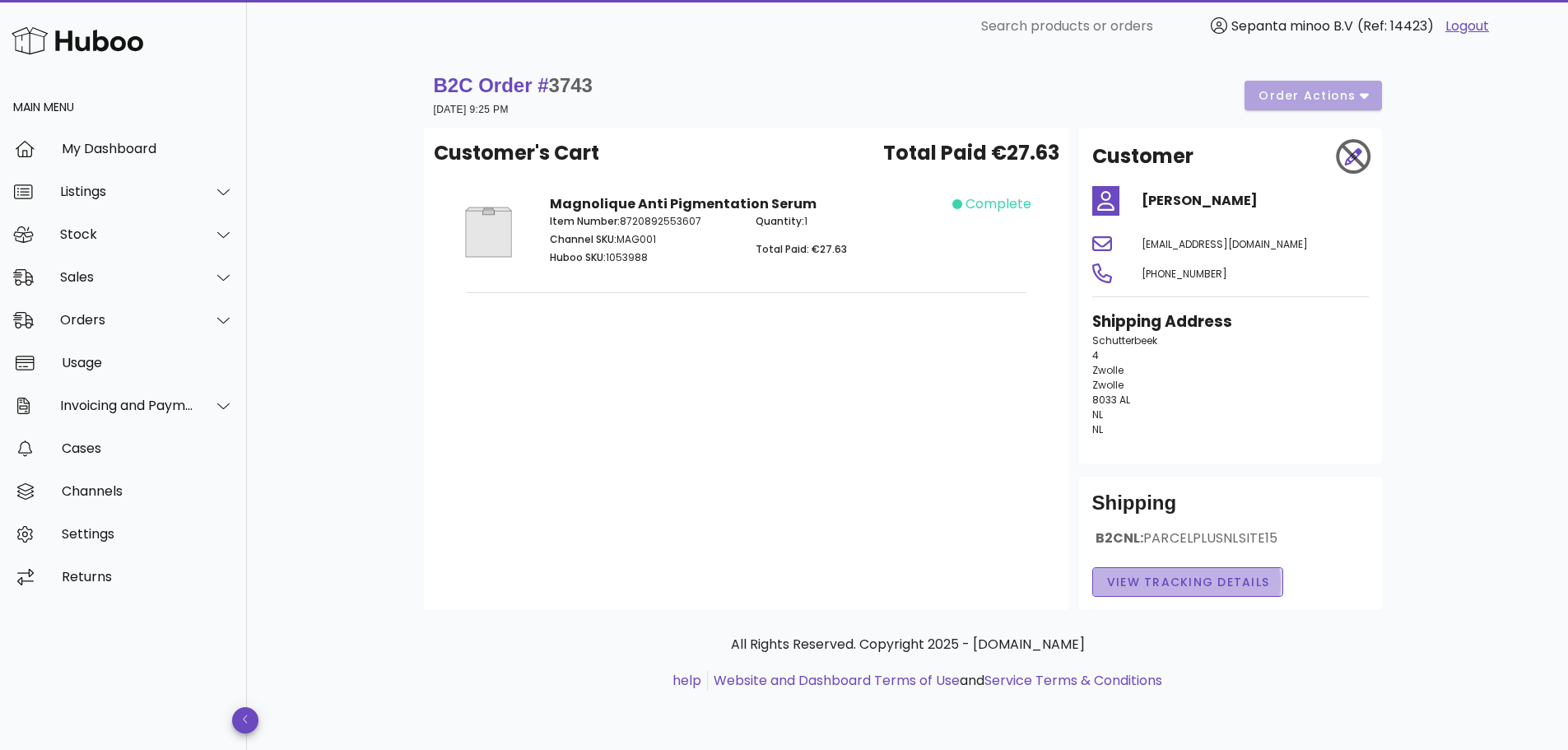
click at [1231, 569] on button "View Tracking details" at bounding box center [1188, 582] width 191 height 30
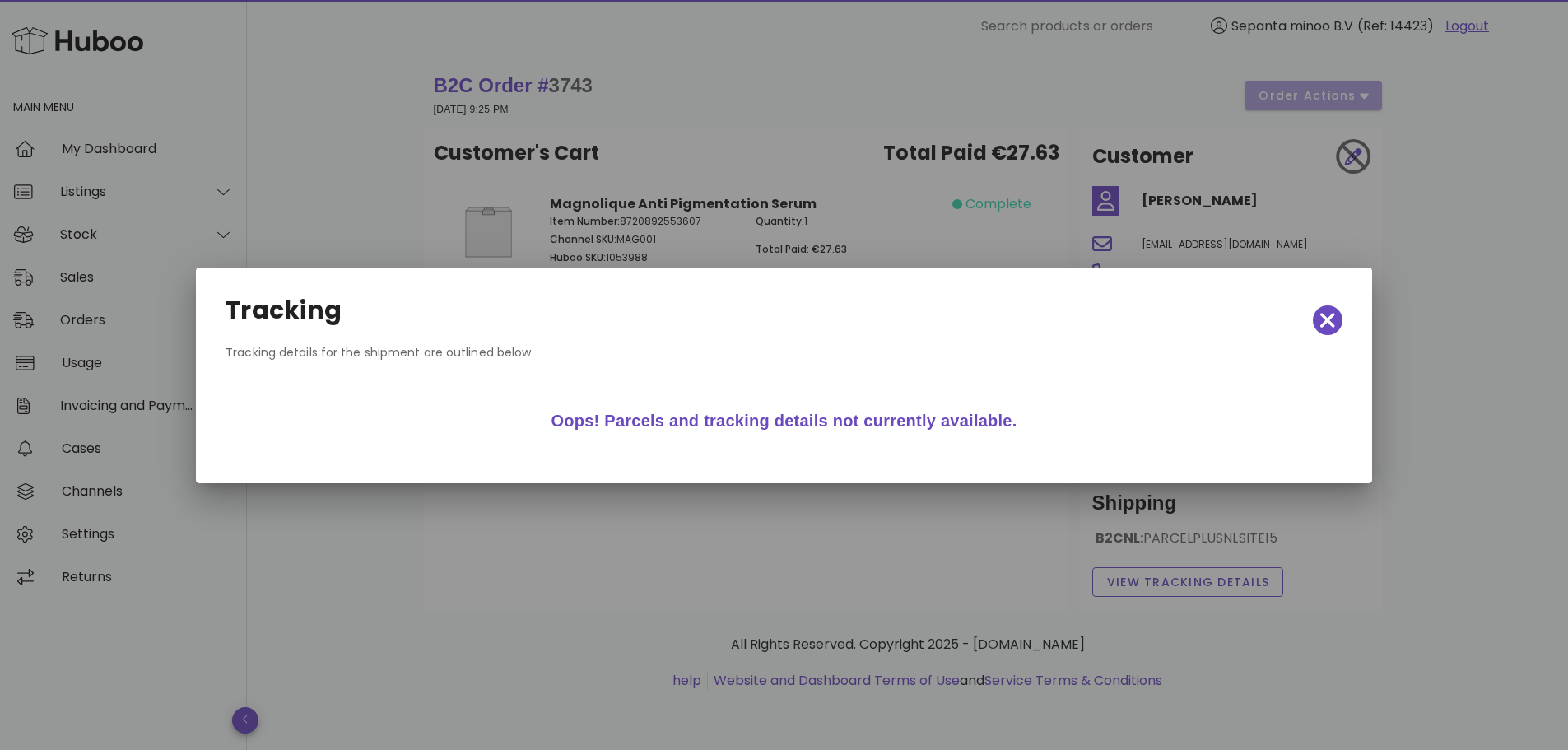
click at [575, 531] on div at bounding box center [784, 375] width 1568 height 750
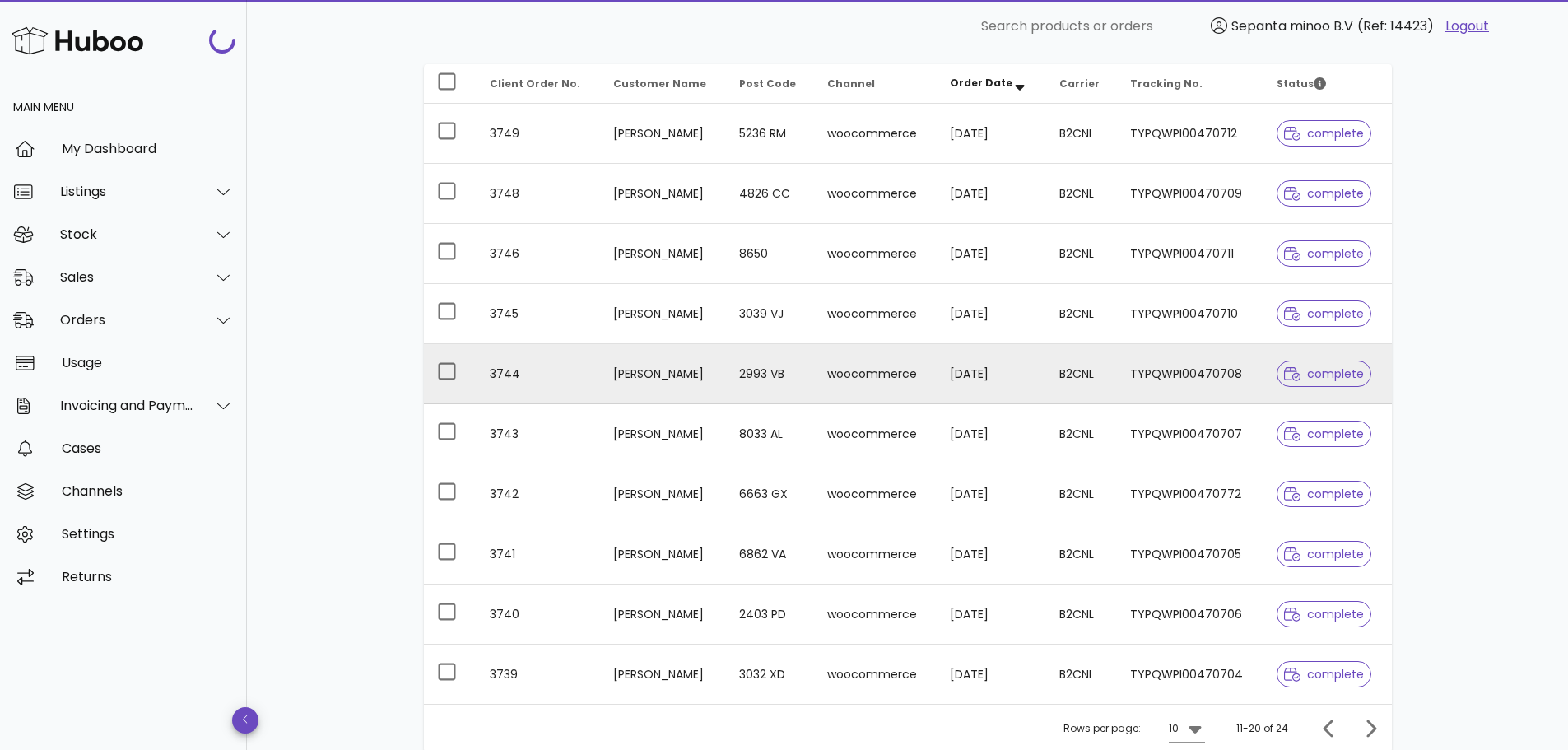
scroll to position [211, 0]
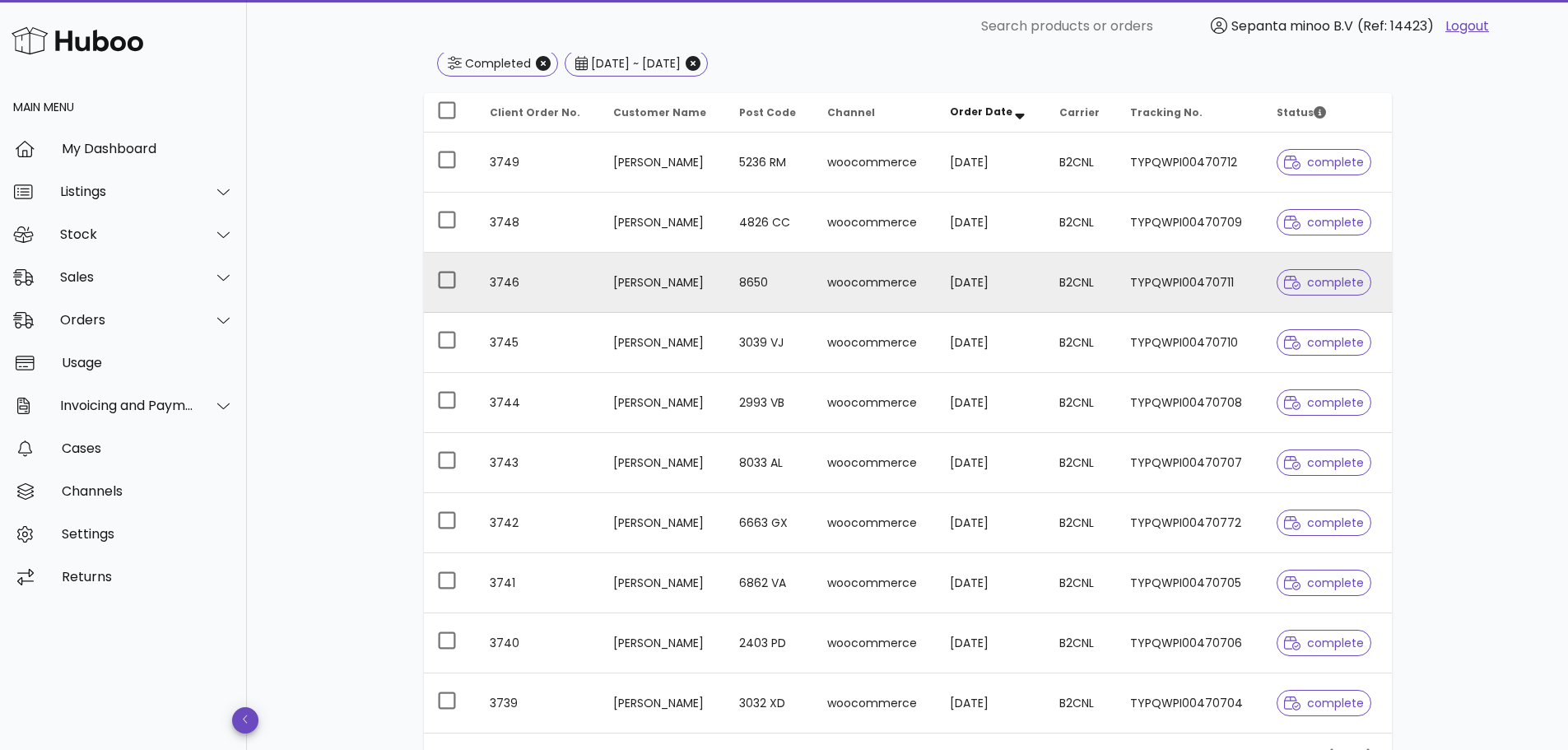
click at [642, 279] on td "[PERSON_NAME]" at bounding box center [662, 283] width 126 height 61
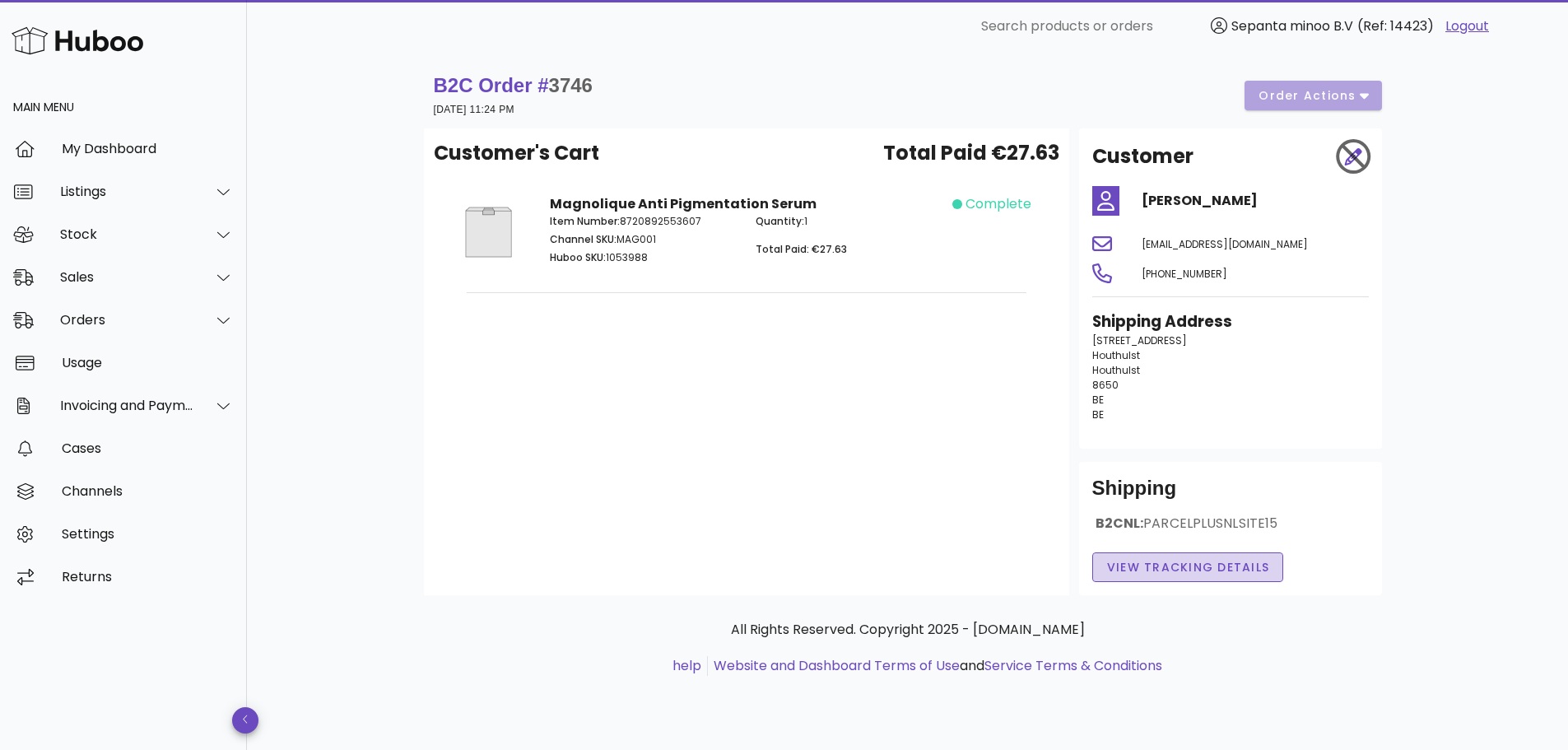
click at [1199, 570] on span "View Tracking details" at bounding box center [1188, 567] width 163 height 17
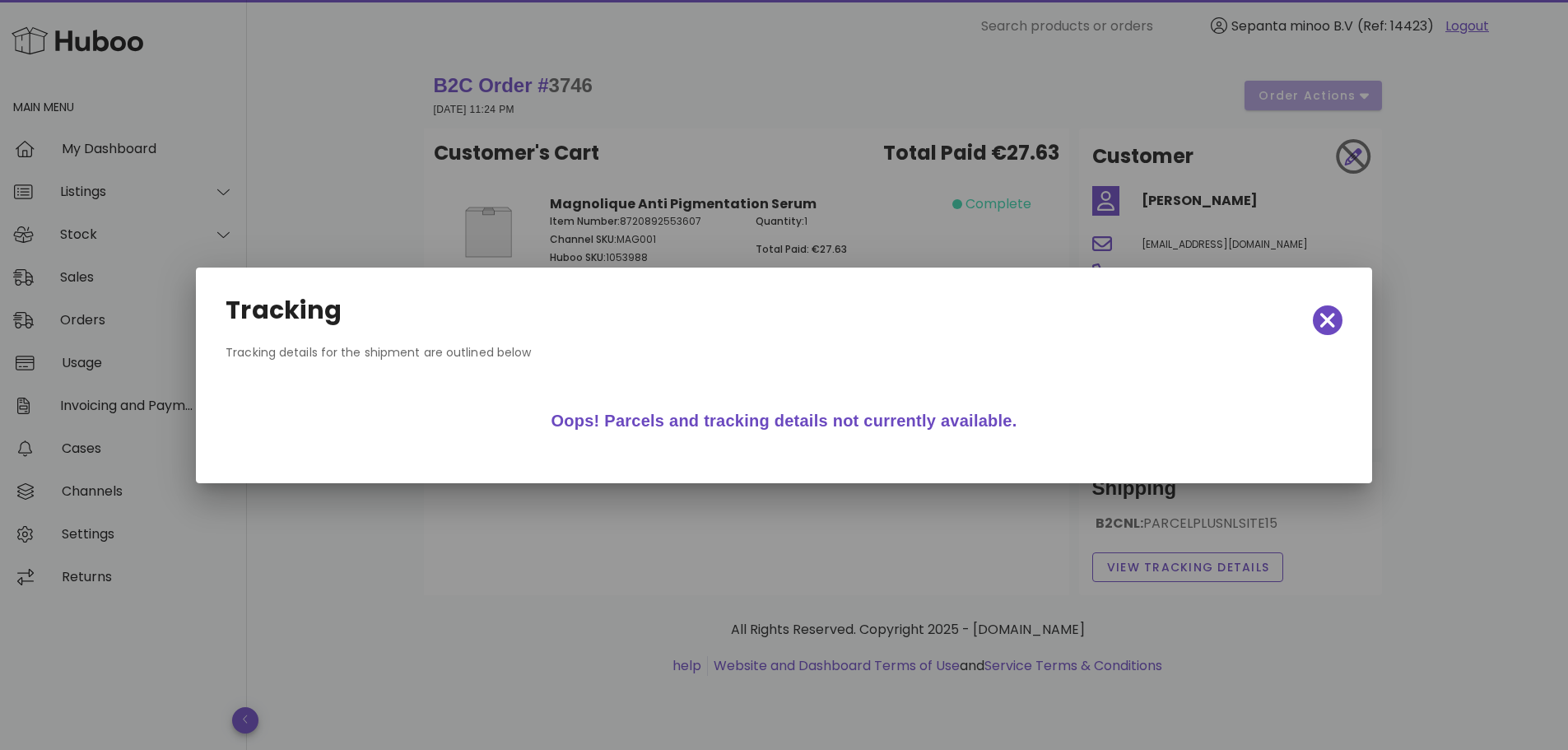
click at [691, 494] on div at bounding box center [784, 375] width 1568 height 750
click at [1329, 322] on icon "button" at bounding box center [1328, 320] width 14 height 14
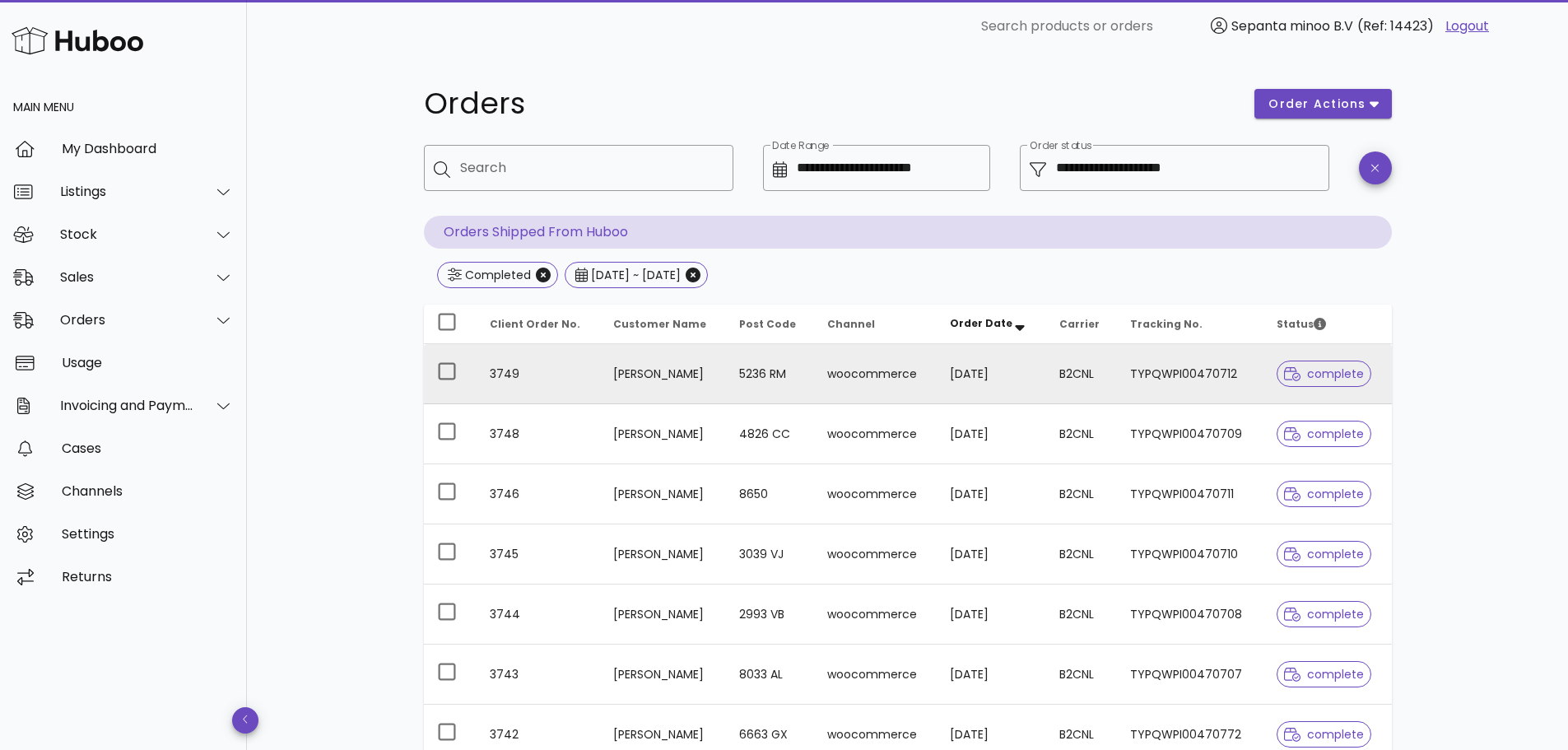
click at [608, 359] on td "[PERSON_NAME]" at bounding box center [662, 374] width 126 height 61
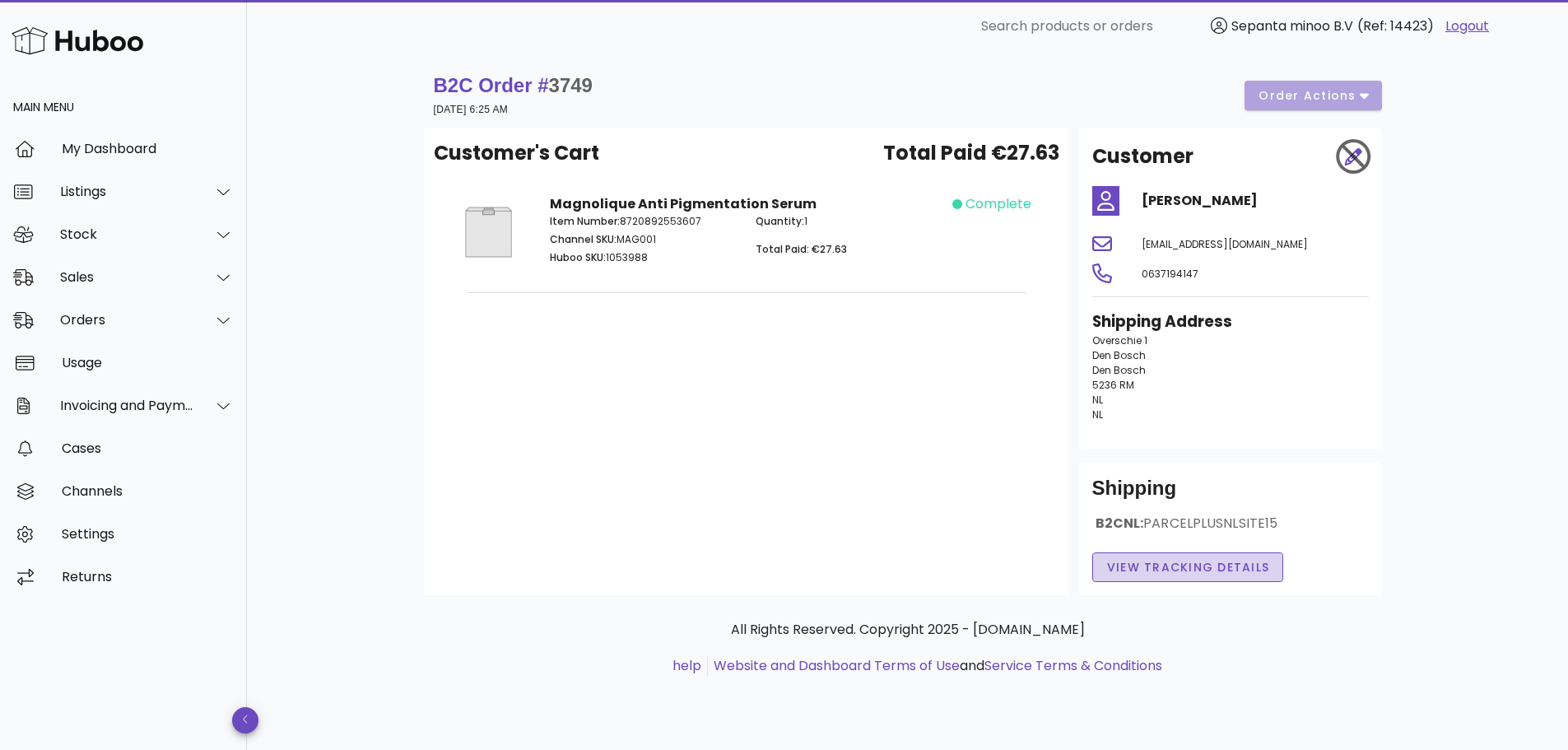
click at [1116, 569] on span "View Tracking details" at bounding box center [1188, 567] width 163 height 17
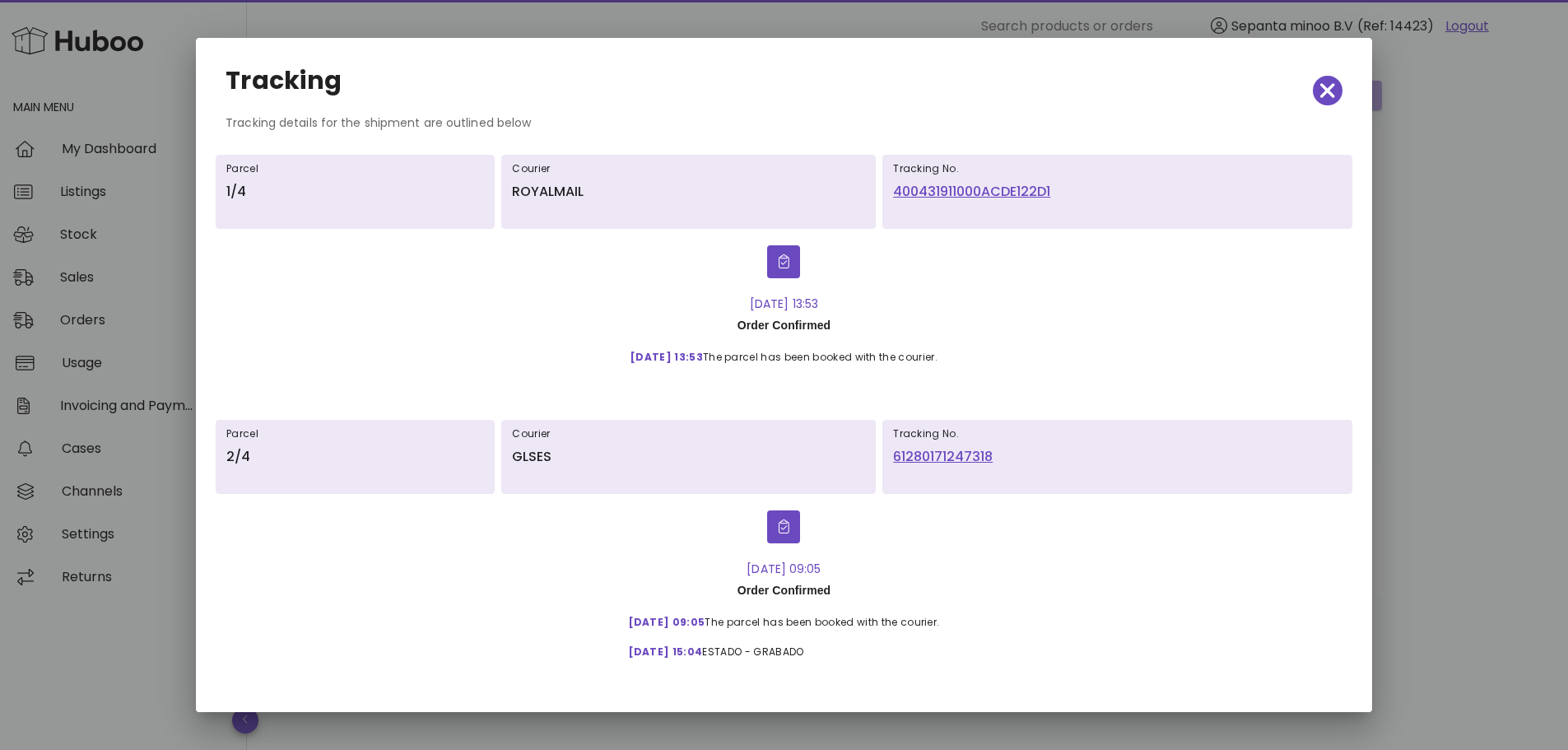
click at [1486, 241] on div at bounding box center [784, 375] width 1568 height 750
click at [1313, 89] on span "button" at bounding box center [1328, 90] width 30 height 23
